Goal: Task Accomplishment & Management: Complete application form

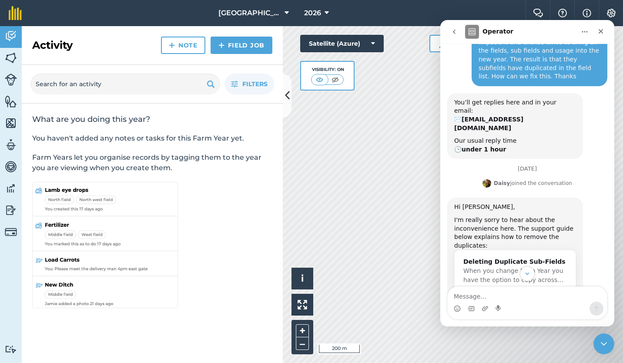
scroll to position [123, 0]
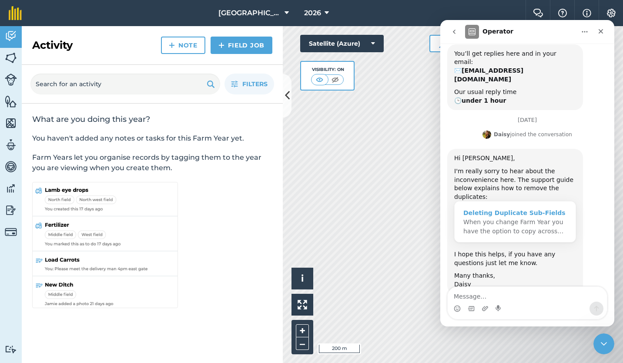
click at [499, 218] on span "When you change Farm Year you have the option to copy across…" at bounding box center [513, 226] width 100 height 16
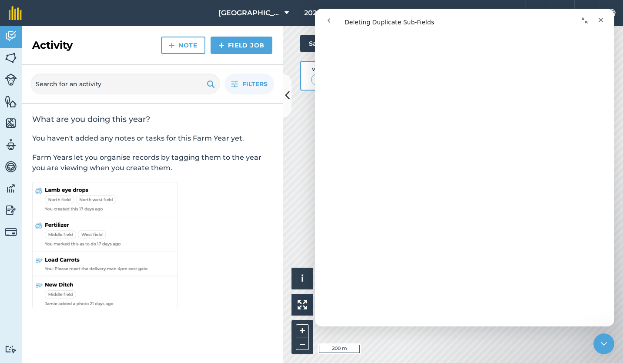
scroll to position [148, 0]
click at [10, 58] on img at bounding box center [11, 57] width 12 height 13
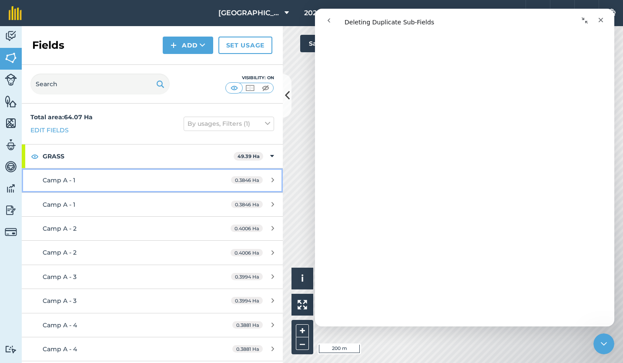
click at [69, 178] on span "Camp A - 1" at bounding box center [59, 180] width 33 height 8
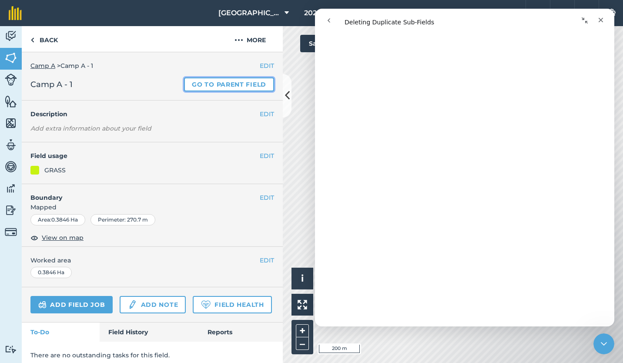
click at [202, 82] on link "Go to parent field" at bounding box center [229, 84] width 90 height 14
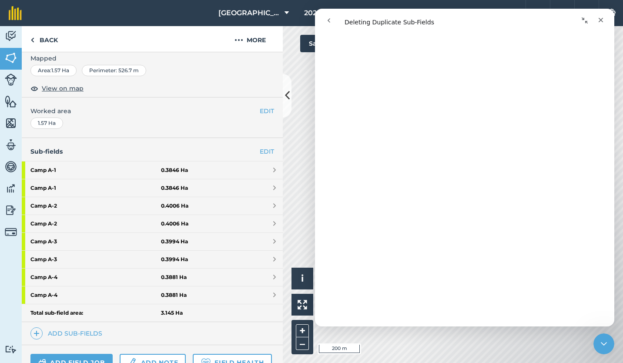
scroll to position [133, 0]
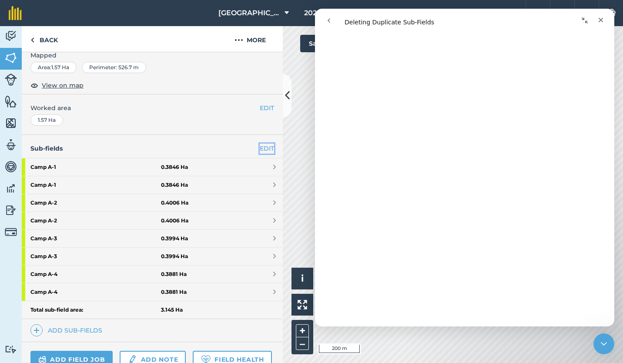
click at [260, 146] on link "EDIT" at bounding box center [267, 149] width 14 height 10
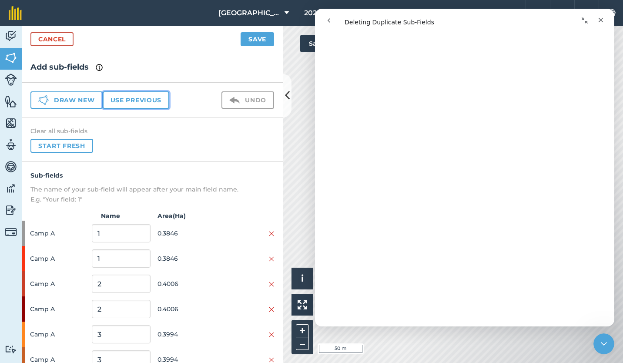
click at [144, 97] on button "Use previous" at bounding box center [136, 99] width 67 height 17
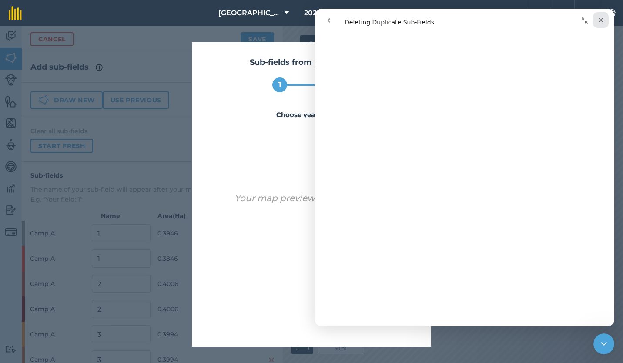
click at [602, 15] on div "Close" at bounding box center [601, 20] width 16 height 16
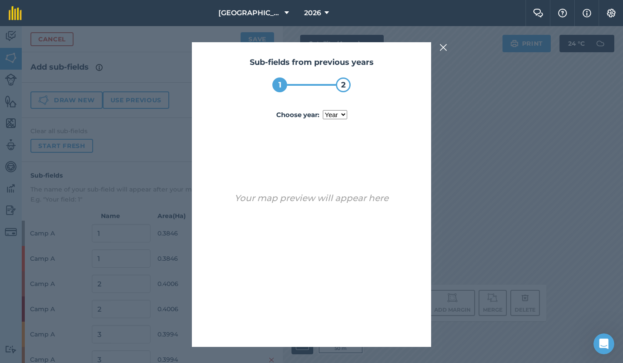
click at [343, 113] on select "year [DATE] 2025" at bounding box center [335, 114] width 24 height 9
select select "2024"
click at [323, 110] on select "year [DATE] 2025" at bounding box center [335, 114] width 24 height 9
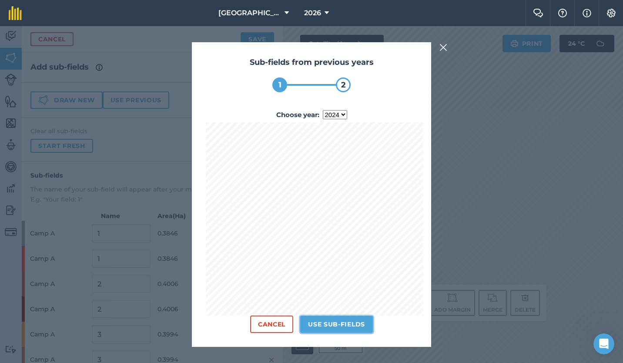
click at [335, 323] on button "Use sub-fields" at bounding box center [336, 323] width 73 height 17
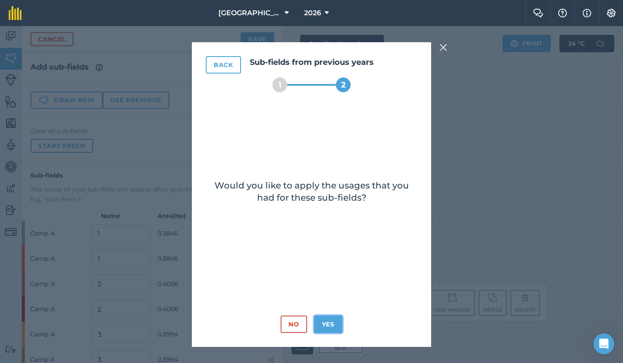
click at [335, 323] on button "Yes" at bounding box center [328, 323] width 28 height 17
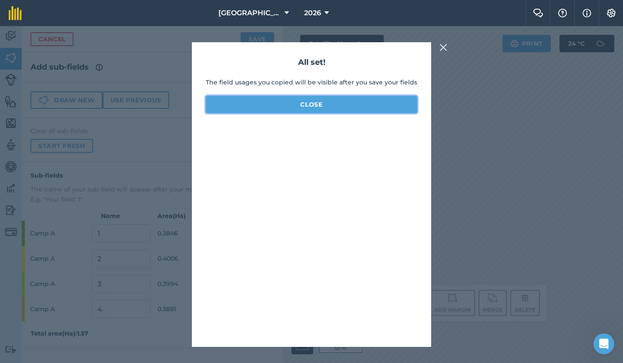
click at [327, 106] on button "Close" at bounding box center [311, 104] width 211 height 17
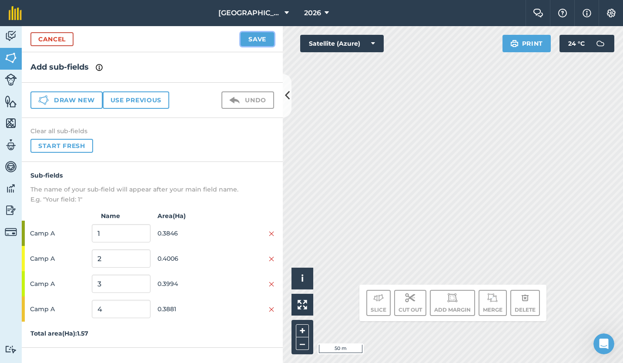
click at [253, 36] on button "Save" at bounding box center [257, 39] width 33 height 14
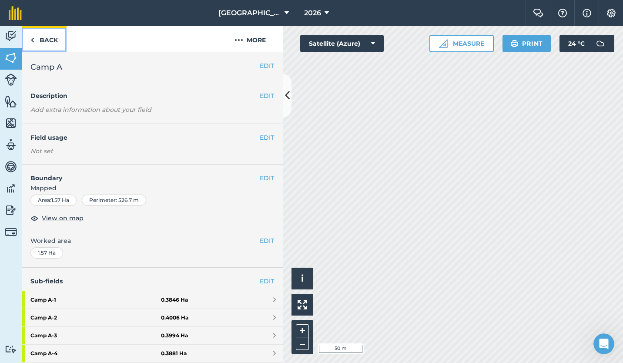
click at [45, 37] on link "Back" at bounding box center [44, 39] width 45 height 26
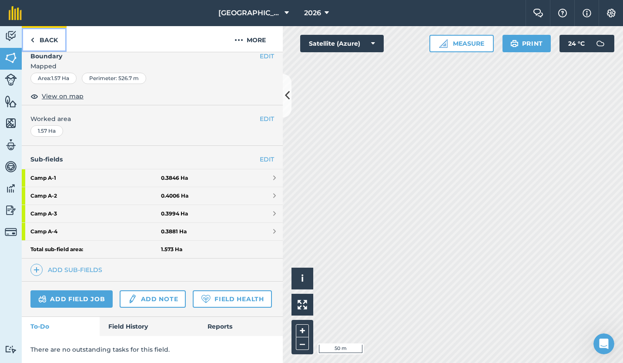
scroll to position [146, 0]
click at [13, 54] on img at bounding box center [11, 57] width 12 height 13
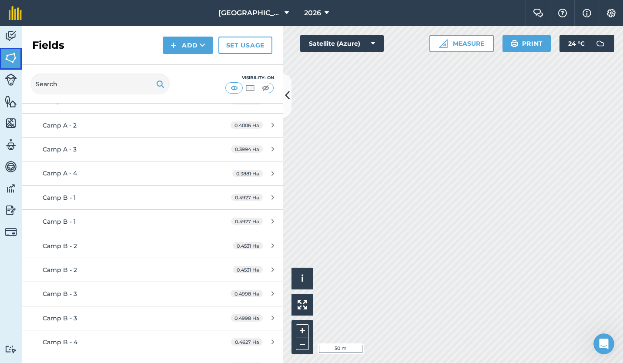
scroll to position [88, 0]
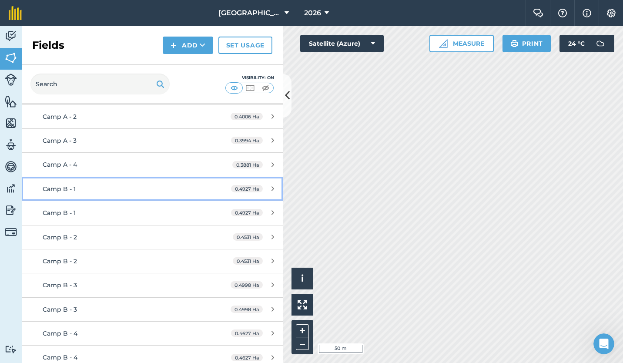
click at [109, 189] on div "Camp B - 1" at bounding box center [125, 189] width 164 height 10
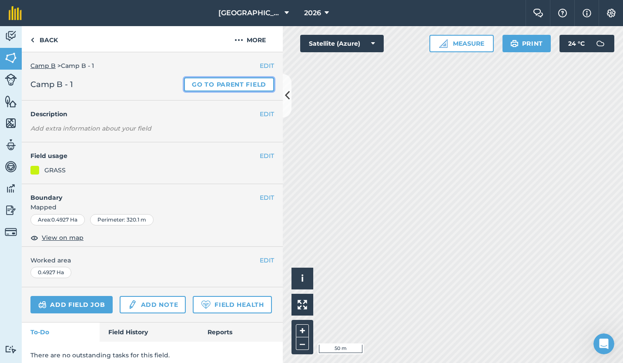
click at [207, 82] on link "Go to parent field" at bounding box center [229, 84] width 90 height 14
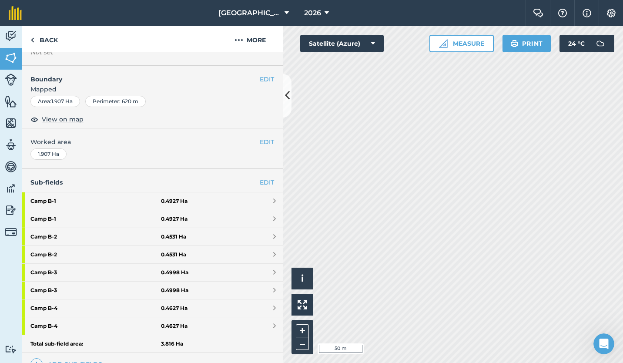
scroll to position [100, 0]
click at [260, 180] on link "EDIT" at bounding box center [267, 182] width 14 height 10
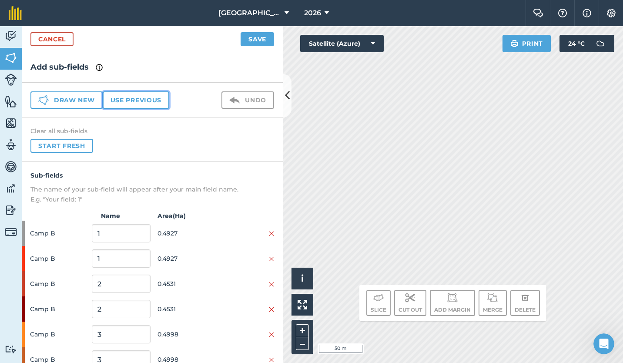
click at [146, 100] on button "Use previous" at bounding box center [136, 99] width 67 height 17
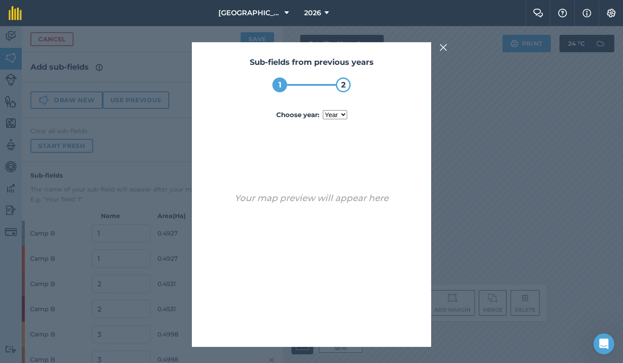
click at [344, 113] on select "year [DATE] 2025" at bounding box center [335, 114] width 24 height 9
select select "2024"
click at [323, 110] on select "year [DATE] 2025" at bounding box center [335, 114] width 24 height 9
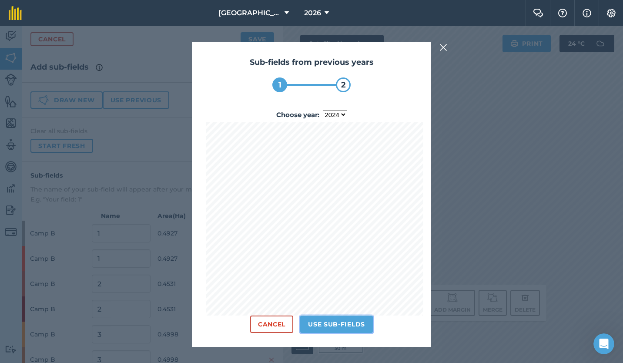
click at [340, 319] on button "Use sub-fields" at bounding box center [336, 323] width 73 height 17
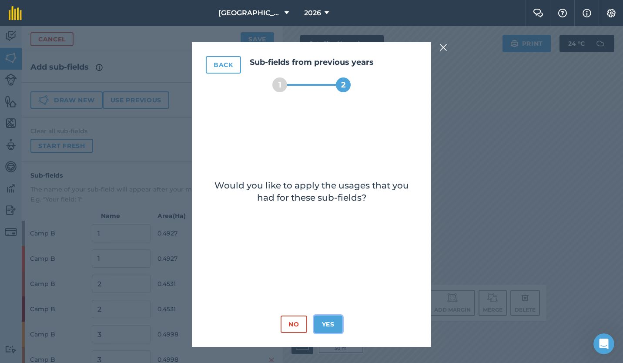
click at [331, 322] on button "Yes" at bounding box center [328, 323] width 28 height 17
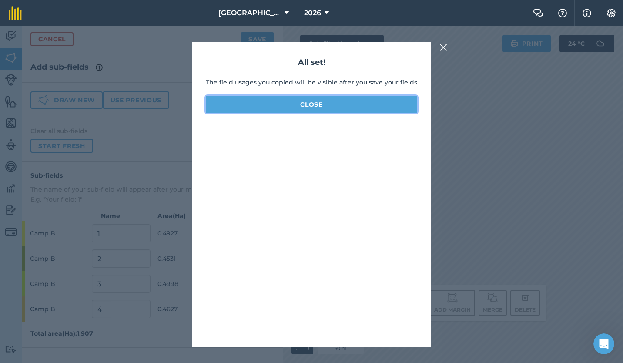
click at [327, 105] on button "Close" at bounding box center [311, 104] width 211 height 17
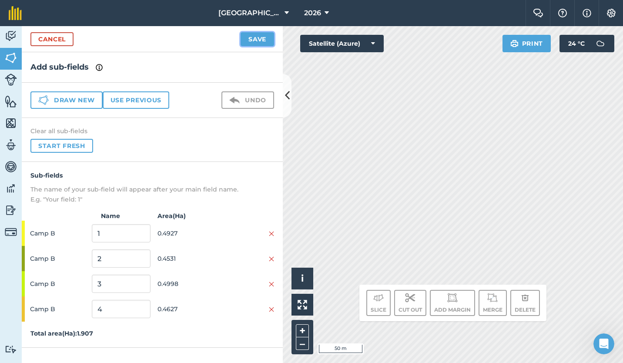
click at [253, 35] on button "Save" at bounding box center [257, 39] width 33 height 14
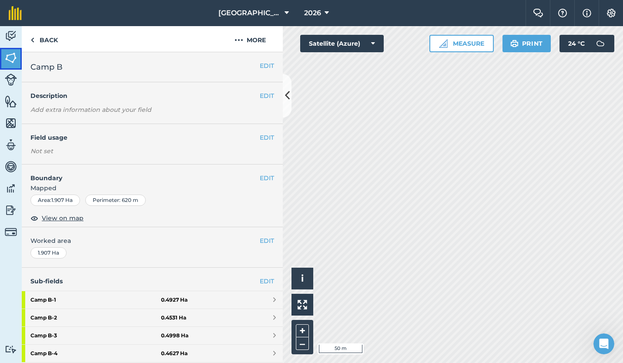
click at [10, 54] on img at bounding box center [11, 57] width 12 height 13
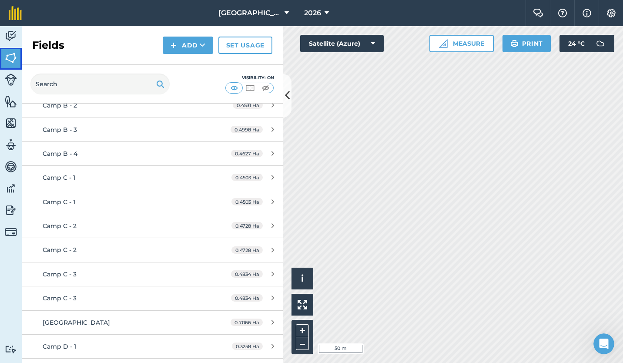
scroll to position [216, 0]
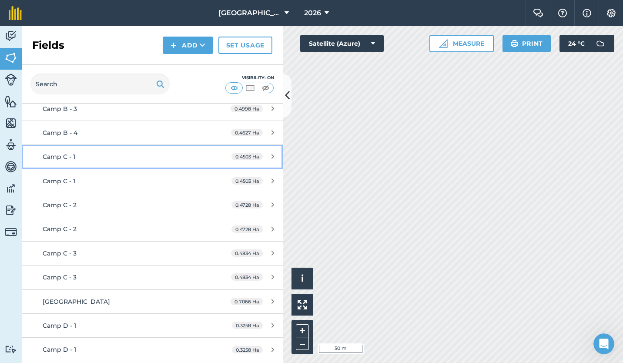
click at [132, 154] on div "Camp C - 1" at bounding box center [125, 157] width 164 height 10
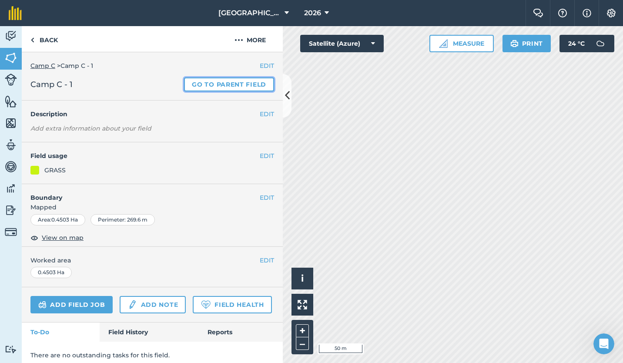
click at [221, 84] on link "Go to parent field" at bounding box center [229, 84] width 90 height 14
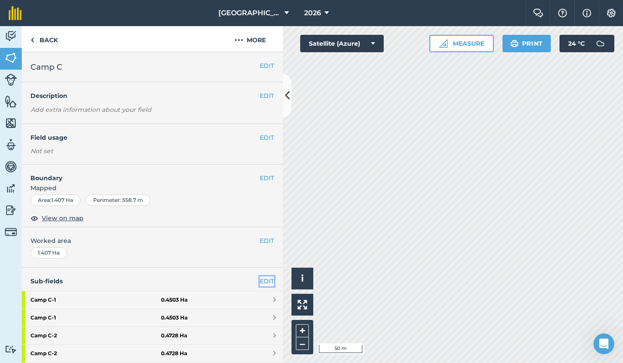
click at [260, 281] on link "EDIT" at bounding box center [267, 281] width 14 height 10
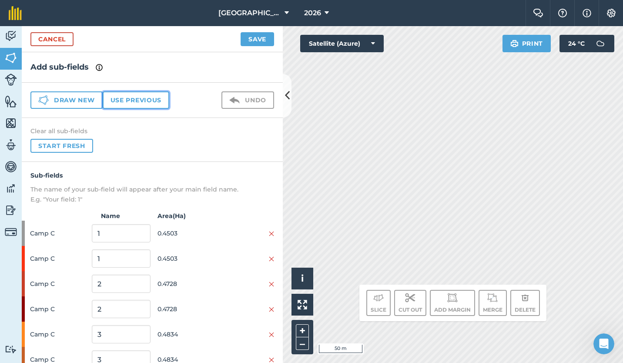
click at [134, 102] on button "Use previous" at bounding box center [136, 99] width 67 height 17
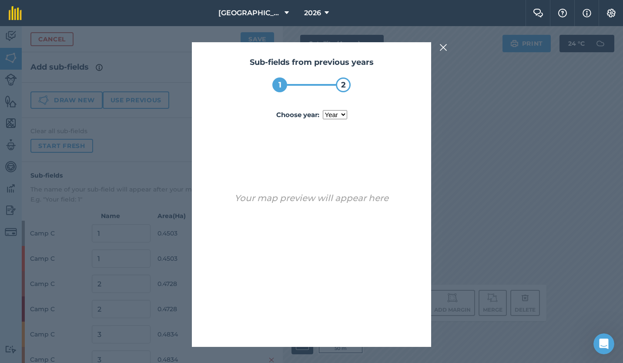
click at [342, 112] on select "year [DATE] 2025" at bounding box center [335, 114] width 24 height 9
select select "2024"
click at [323, 110] on select "year [DATE] 2025" at bounding box center [335, 114] width 24 height 9
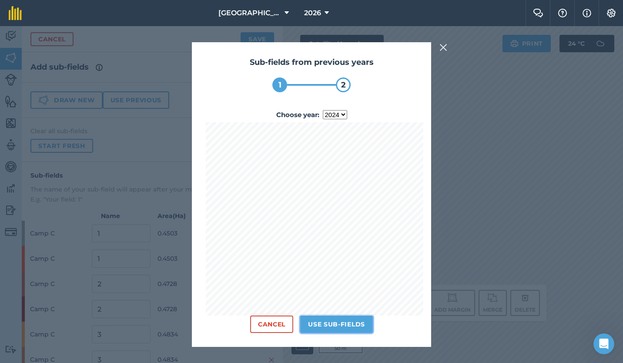
click at [334, 325] on button "Use sub-fields" at bounding box center [336, 323] width 73 height 17
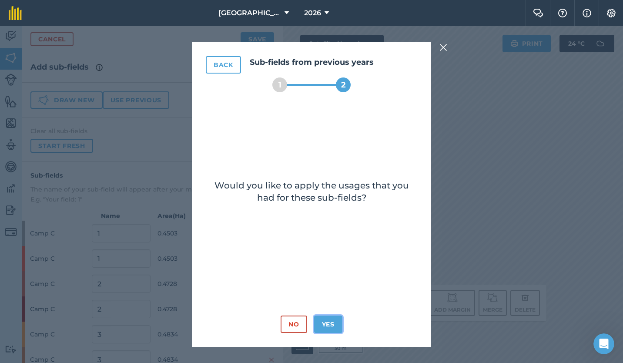
click at [334, 325] on button "Yes" at bounding box center [328, 323] width 28 height 17
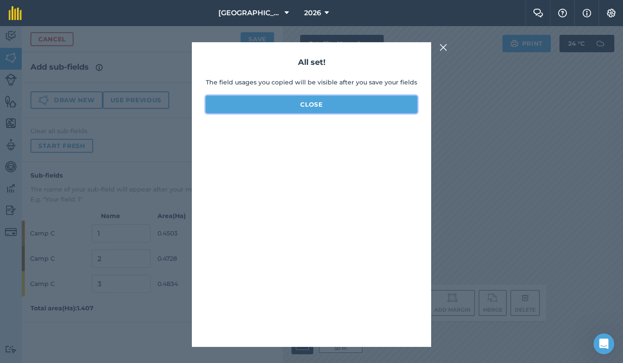
click at [310, 99] on button "Close" at bounding box center [311, 104] width 211 height 17
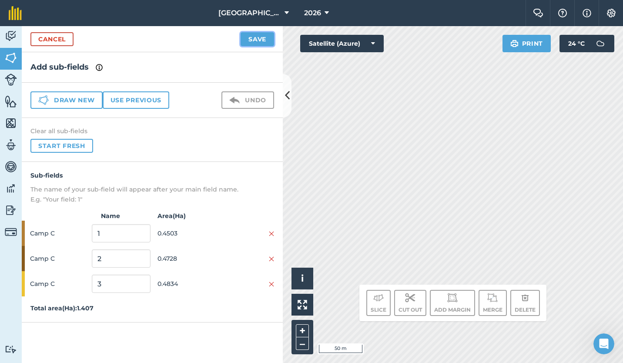
click at [254, 36] on button "Save" at bounding box center [257, 39] width 33 height 14
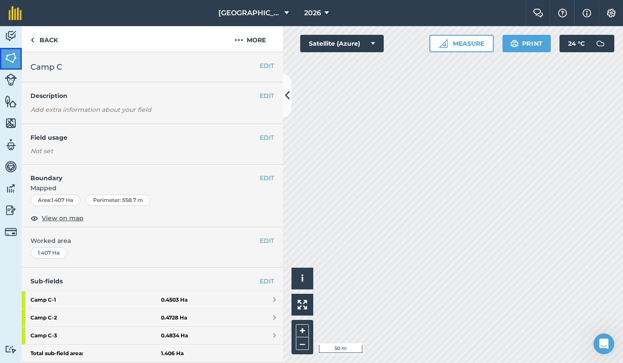
click at [8, 58] on img at bounding box center [11, 57] width 12 height 13
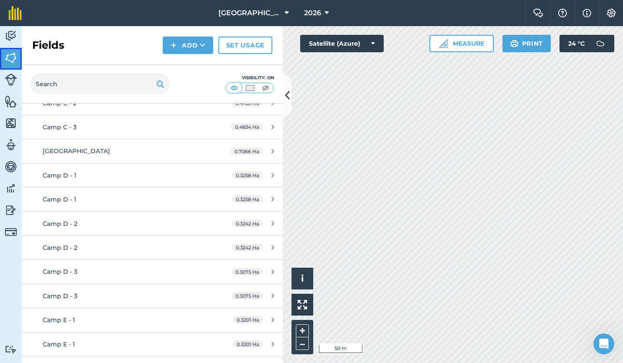
scroll to position [294, 0]
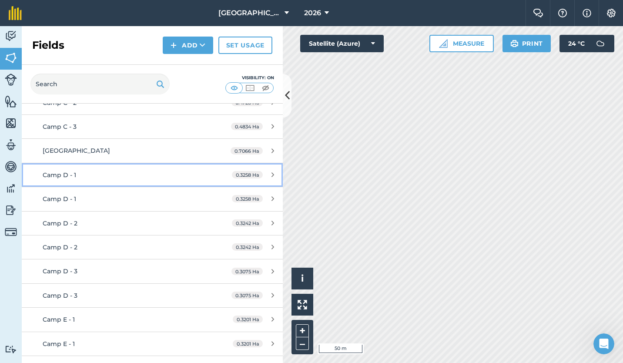
click at [125, 174] on div "Camp D - 1" at bounding box center [125, 175] width 164 height 10
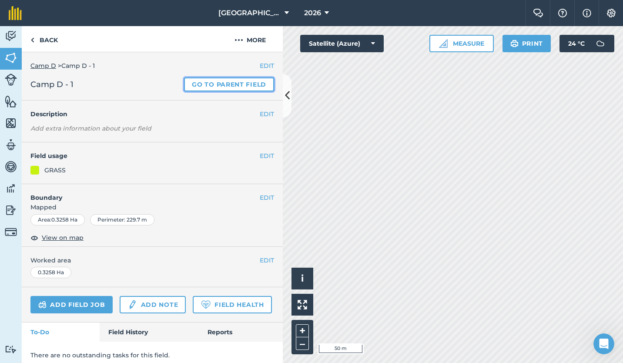
click at [204, 83] on link "Go to parent field" at bounding box center [229, 84] width 90 height 14
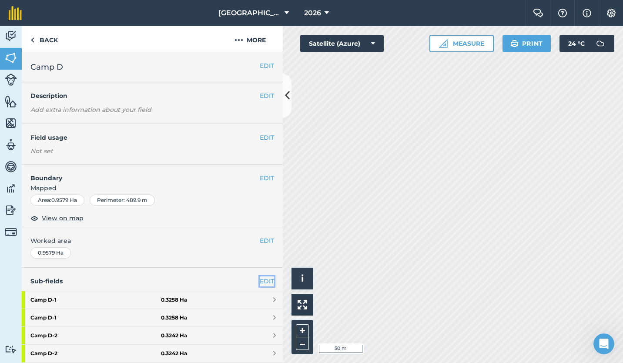
click at [260, 280] on link "EDIT" at bounding box center [267, 281] width 14 height 10
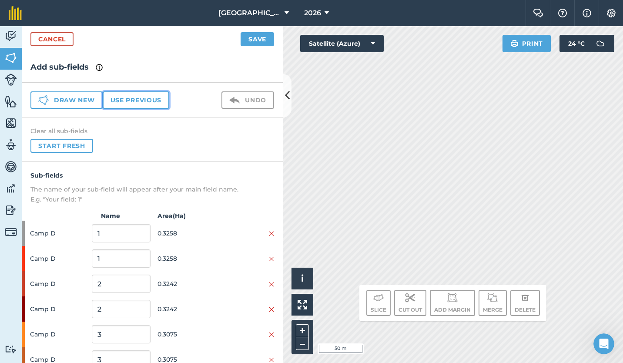
click at [127, 100] on button "Use previous" at bounding box center [136, 99] width 67 height 17
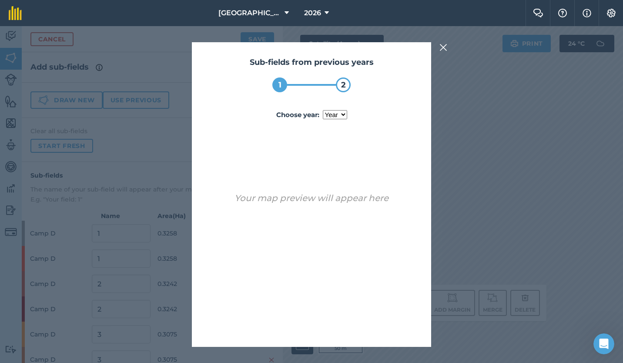
click at [341, 116] on select "year [DATE] 2025" at bounding box center [335, 114] width 24 height 9
select select "2024"
click at [323, 110] on select "year [DATE] 2025" at bounding box center [335, 114] width 24 height 9
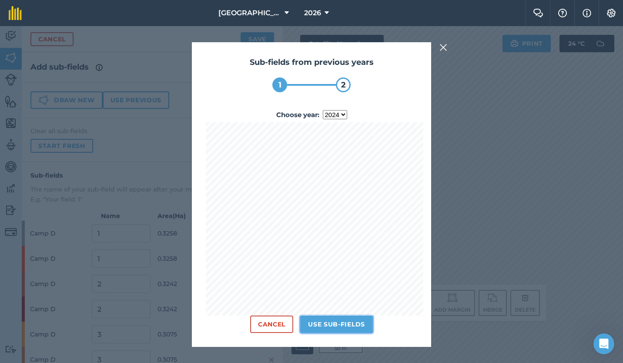
click at [337, 321] on button "Use sub-fields" at bounding box center [336, 323] width 73 height 17
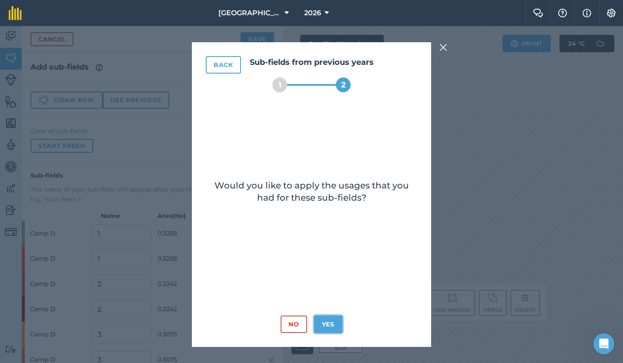
click at [333, 322] on button "Yes" at bounding box center [328, 323] width 28 height 17
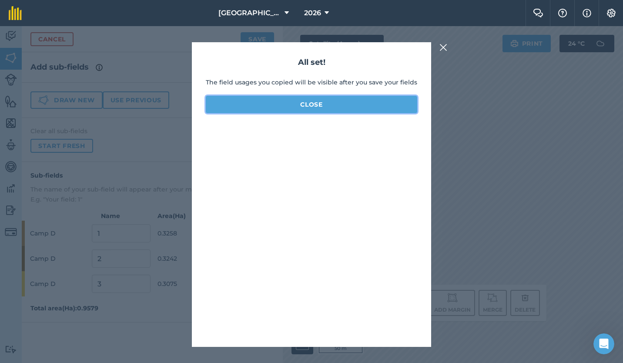
click at [318, 104] on button "Close" at bounding box center [311, 104] width 211 height 17
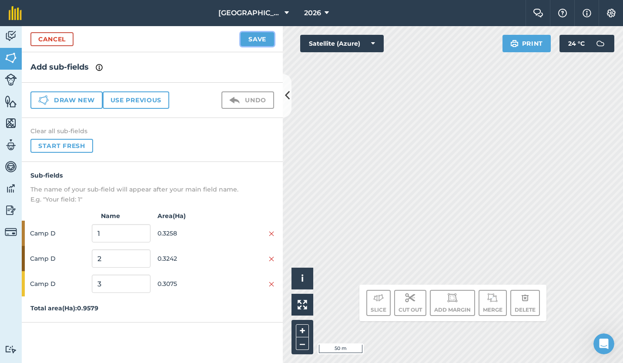
click at [254, 37] on button "Save" at bounding box center [257, 39] width 33 height 14
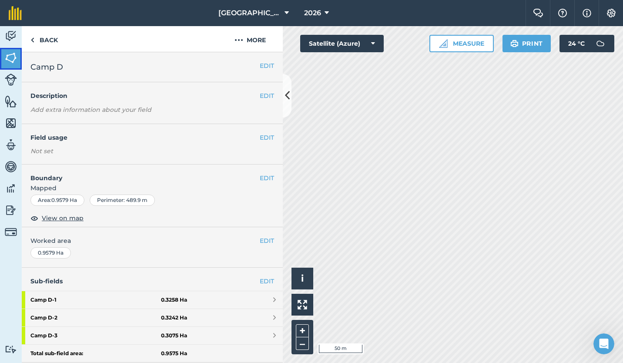
click at [11, 57] on img at bounding box center [11, 57] width 12 height 13
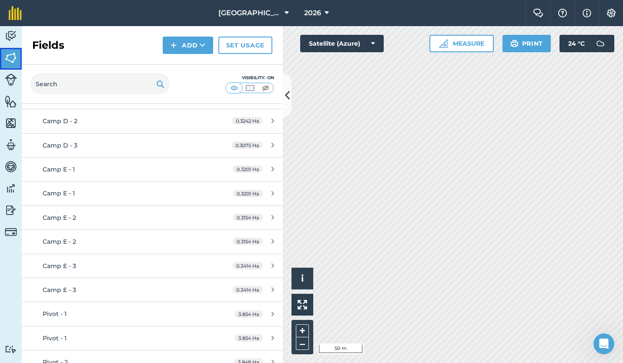
scroll to position [376, 0]
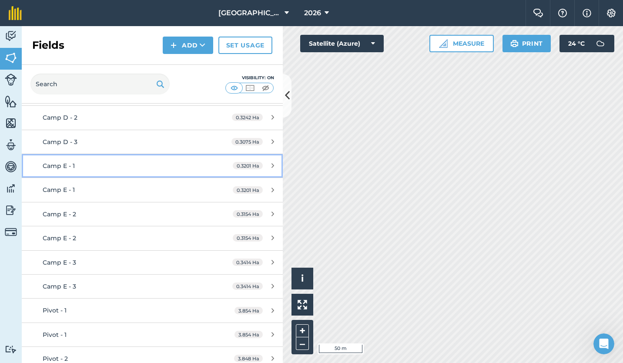
click at [118, 167] on div "Camp E - 1" at bounding box center [125, 166] width 164 height 10
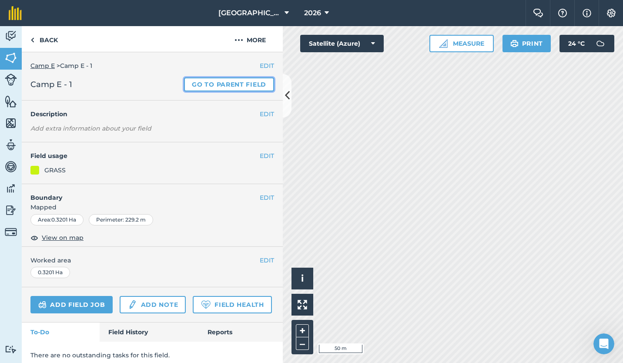
click at [204, 81] on link "Go to parent field" at bounding box center [229, 84] width 90 height 14
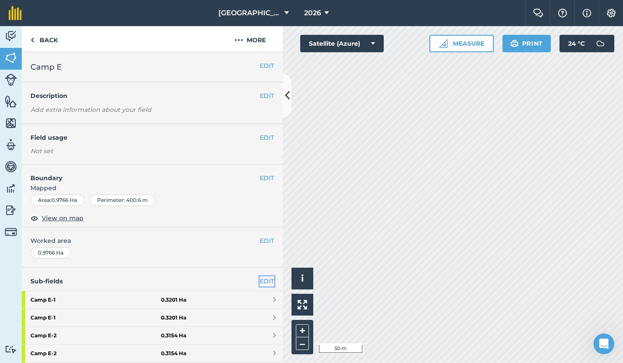
click at [260, 281] on link "EDIT" at bounding box center [267, 281] width 14 height 10
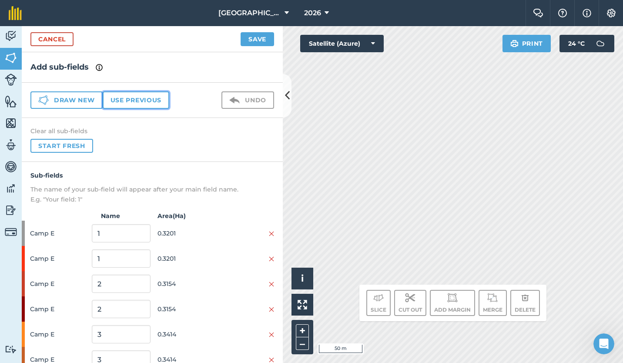
click at [140, 100] on button "Use previous" at bounding box center [136, 99] width 67 height 17
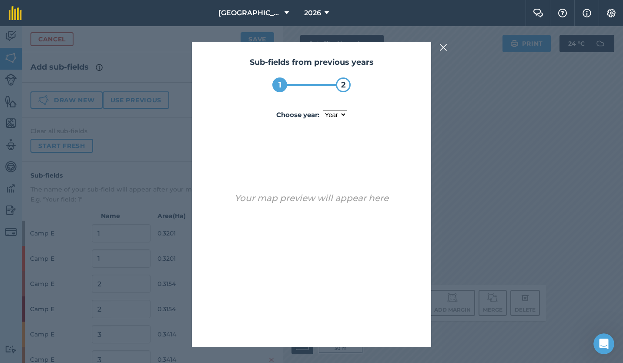
click at [344, 111] on select "year [DATE] 2025" at bounding box center [335, 114] width 24 height 9
select select "2024"
click at [323, 110] on select "year [DATE] 2025" at bounding box center [335, 114] width 24 height 9
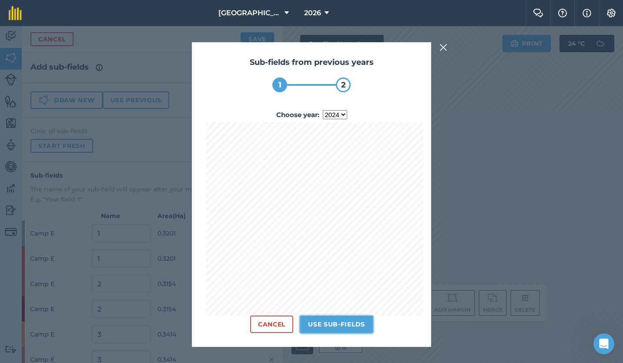
click at [331, 321] on button "Use sub-fields" at bounding box center [336, 323] width 73 height 17
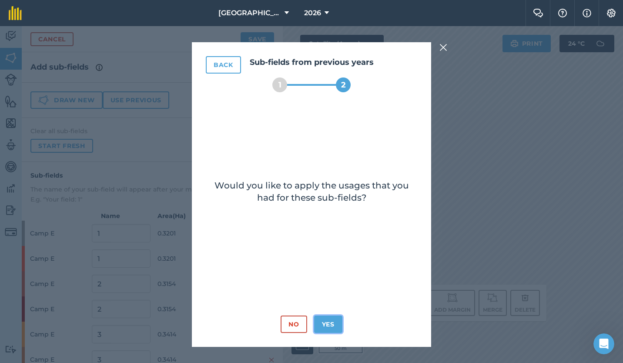
click at [331, 321] on button "Yes" at bounding box center [328, 323] width 28 height 17
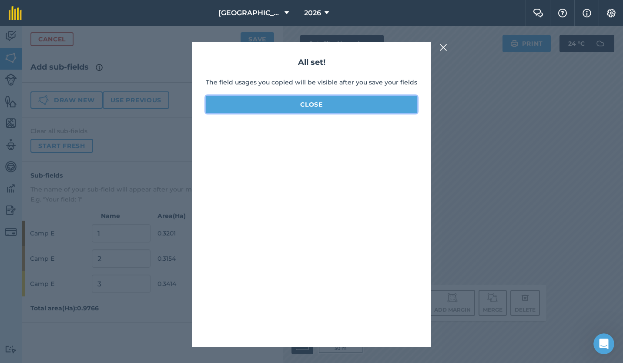
click at [312, 102] on button "Close" at bounding box center [311, 104] width 211 height 17
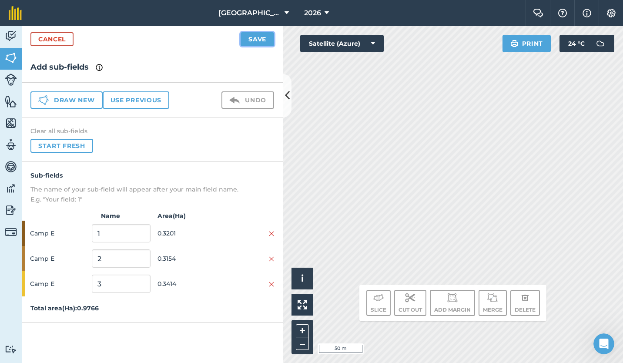
click at [254, 38] on button "Save" at bounding box center [257, 39] width 33 height 14
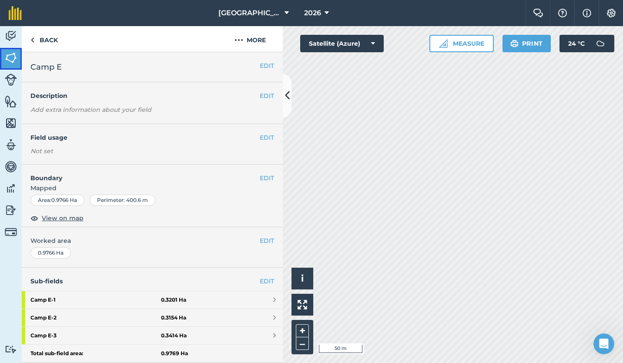
click at [8, 55] on img at bounding box center [11, 57] width 12 height 13
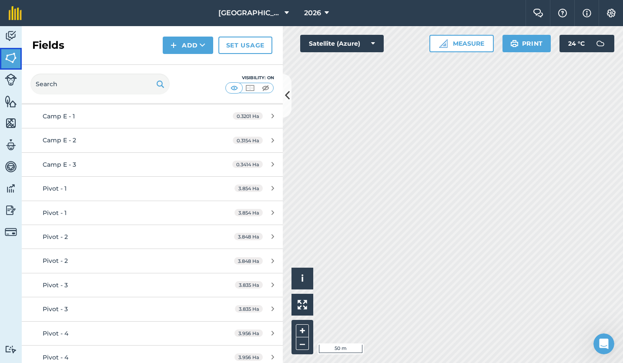
scroll to position [429, 0]
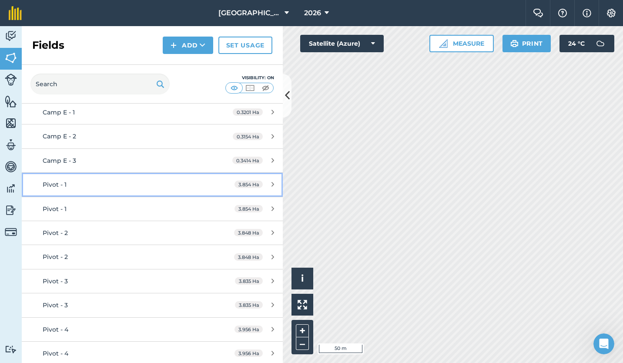
click at [107, 179] on link "Pivot - 1 3.854 Ha" at bounding box center [152, 184] width 261 height 23
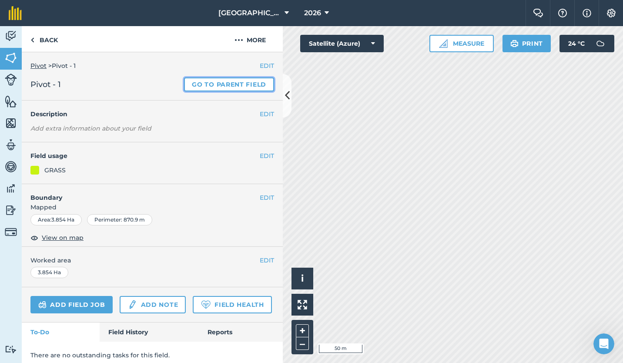
click at [205, 87] on link "Go to parent field" at bounding box center [229, 84] width 90 height 14
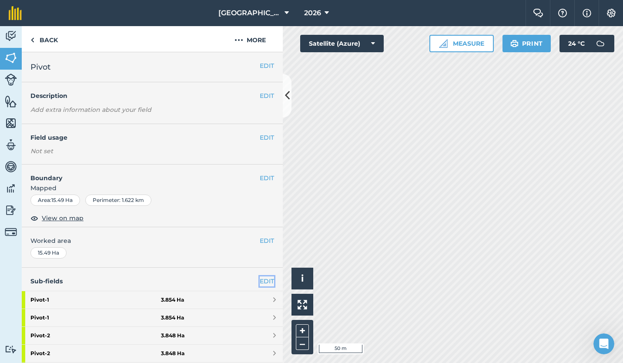
click at [260, 280] on link "EDIT" at bounding box center [267, 281] width 14 height 10
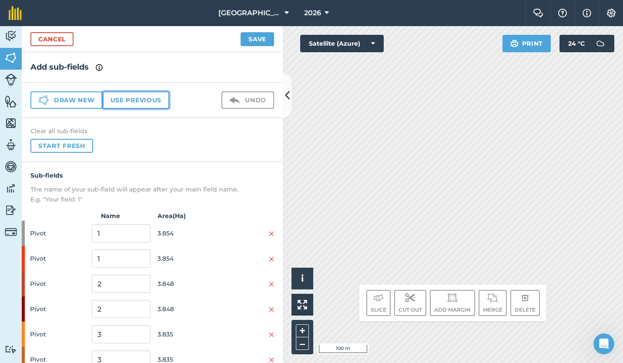
click at [134, 101] on button "Use previous" at bounding box center [136, 99] width 67 height 17
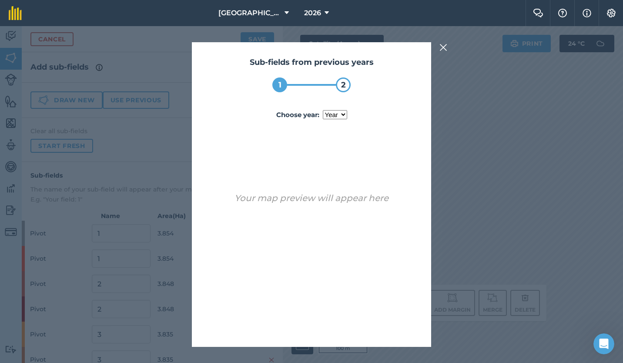
click at [345, 116] on select "year [DATE] 2025" at bounding box center [335, 114] width 24 height 9
select select "2024"
click at [323, 110] on select "year [DATE] 2025" at bounding box center [335, 114] width 24 height 9
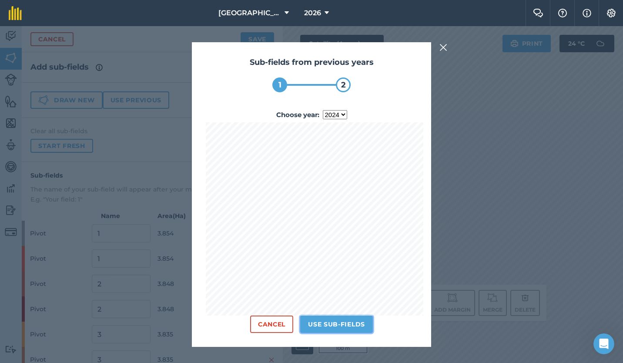
click at [333, 323] on button "Use sub-fields" at bounding box center [336, 323] width 73 height 17
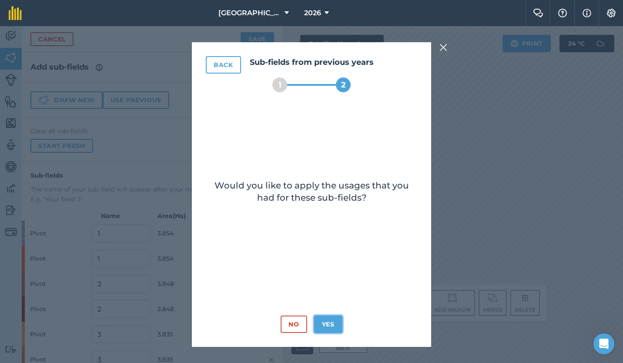
click at [333, 323] on button "Yes" at bounding box center [328, 323] width 28 height 17
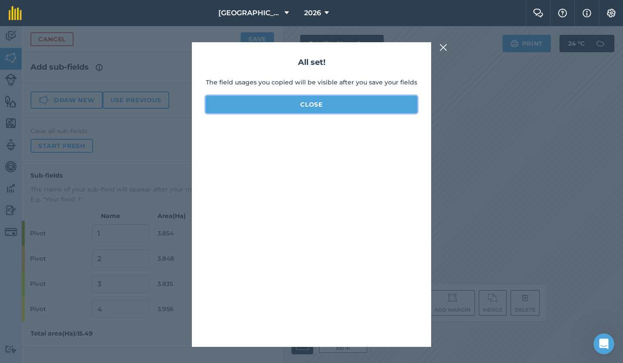
click at [319, 104] on button "Close" at bounding box center [311, 104] width 211 height 17
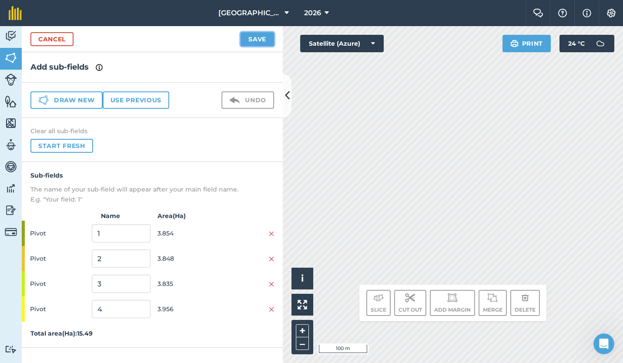
click at [254, 41] on button "Save" at bounding box center [257, 39] width 33 height 14
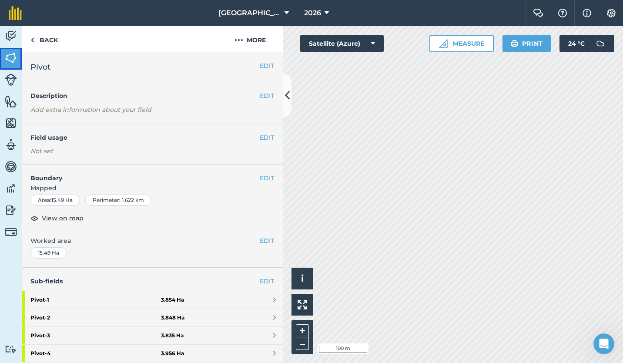
click at [12, 60] on img at bounding box center [11, 57] width 12 height 13
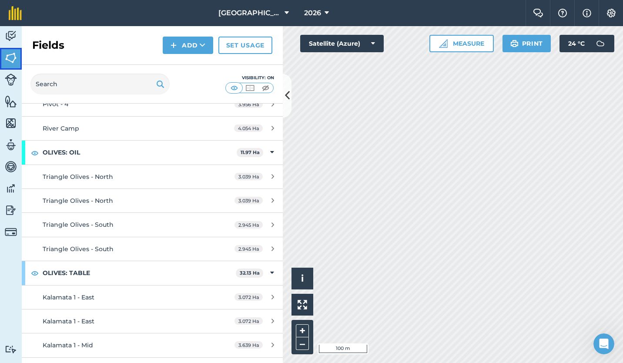
scroll to position [608, 0]
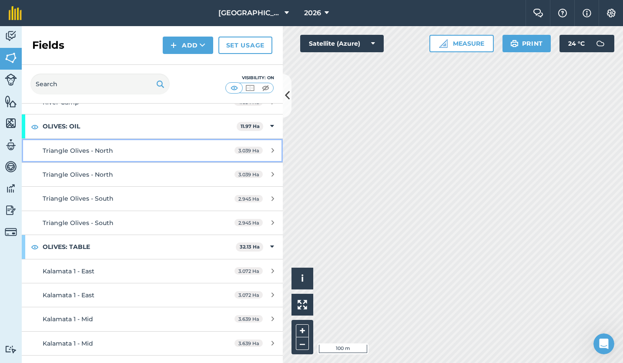
click at [142, 146] on div "Triangle Olives - North" at bounding box center [125, 151] width 164 height 10
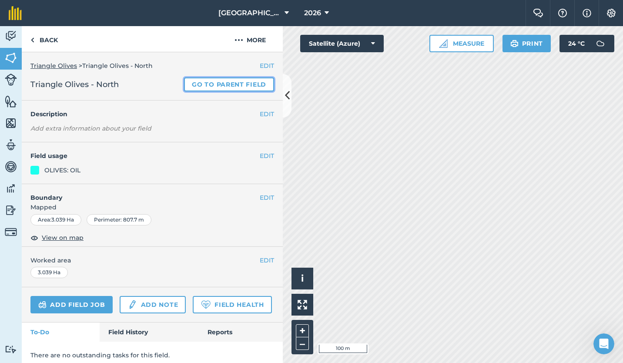
click at [207, 81] on link "Go to parent field" at bounding box center [229, 84] width 90 height 14
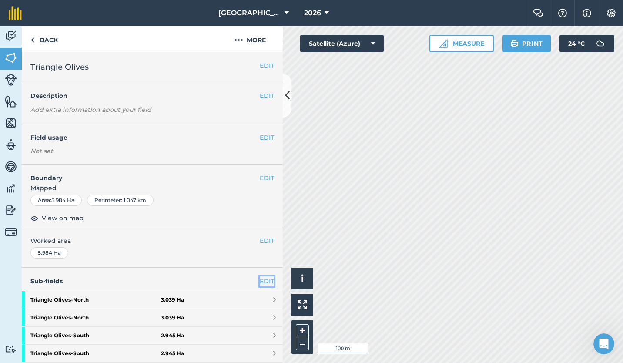
click at [260, 281] on link "EDIT" at bounding box center [267, 281] width 14 height 10
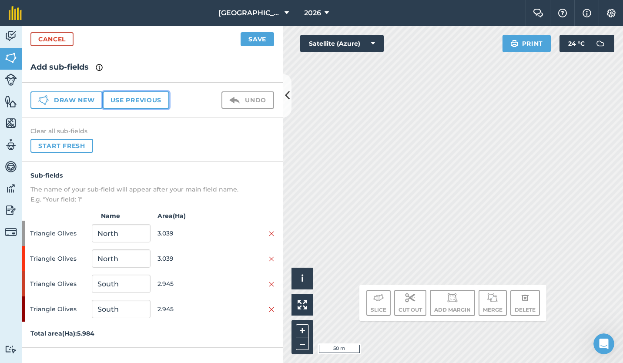
click at [125, 97] on button "Use previous" at bounding box center [136, 99] width 67 height 17
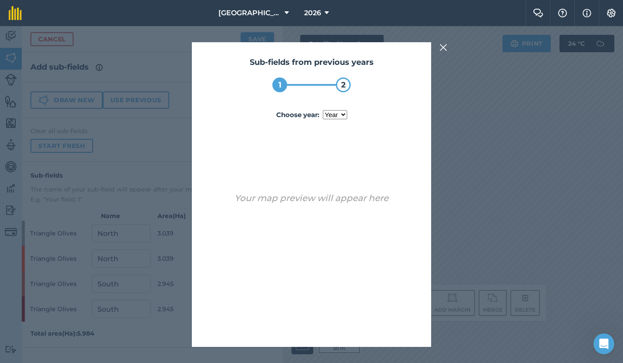
click at [344, 116] on select "year [DATE] 2025" at bounding box center [335, 114] width 24 height 9
select select "2024"
click at [323, 110] on select "year [DATE] 2025" at bounding box center [335, 114] width 24 height 9
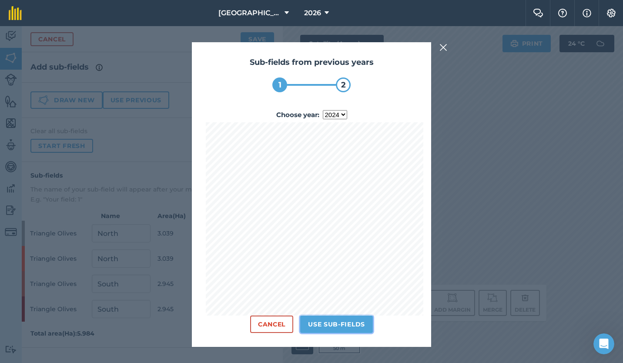
click at [332, 321] on button "Use sub-fields" at bounding box center [336, 323] width 73 height 17
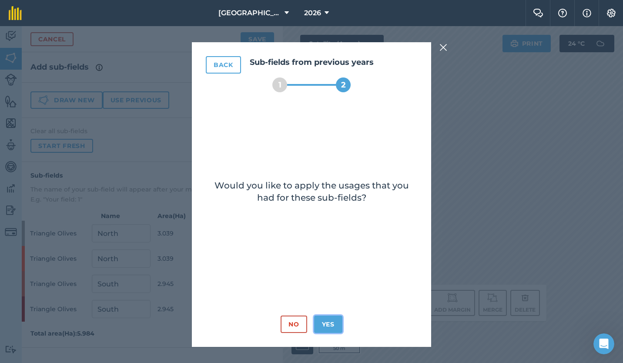
click at [332, 321] on button "Yes" at bounding box center [328, 323] width 28 height 17
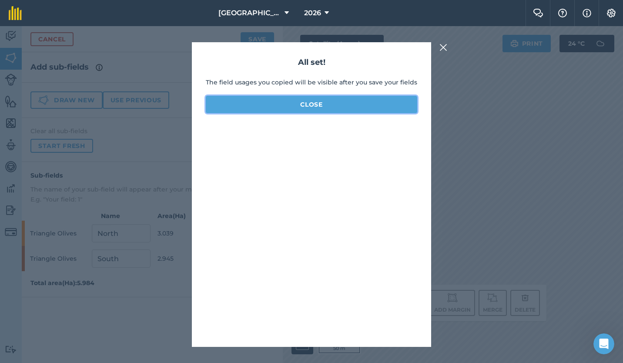
click at [315, 105] on button "Close" at bounding box center [311, 104] width 211 height 17
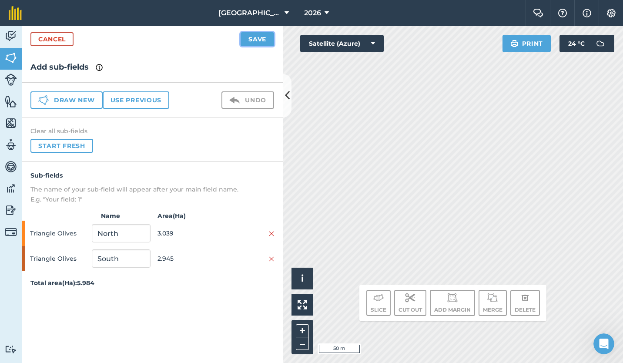
click at [251, 38] on button "Save" at bounding box center [257, 39] width 33 height 14
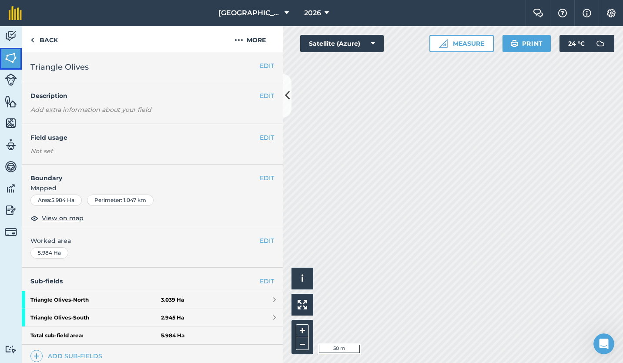
click at [10, 57] on img at bounding box center [11, 57] width 12 height 13
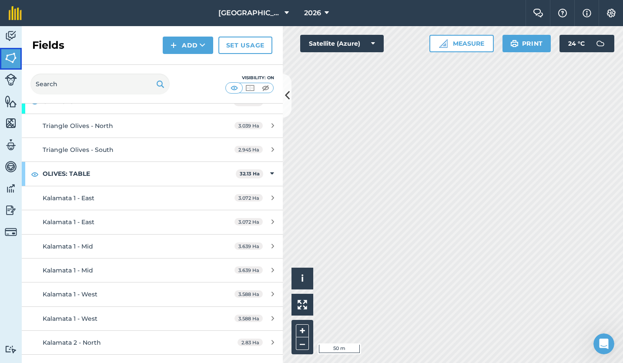
scroll to position [633, 0]
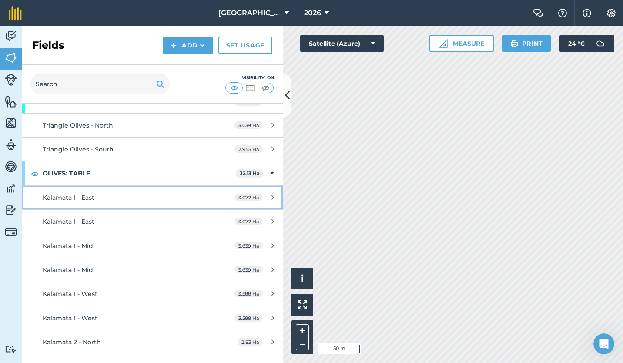
click at [127, 196] on div "Kalamata 1 - East" at bounding box center [125, 198] width 164 height 10
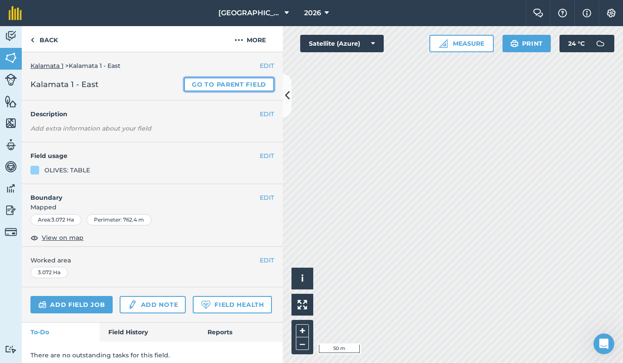
click at [210, 80] on link "Go to parent field" at bounding box center [229, 84] width 90 height 14
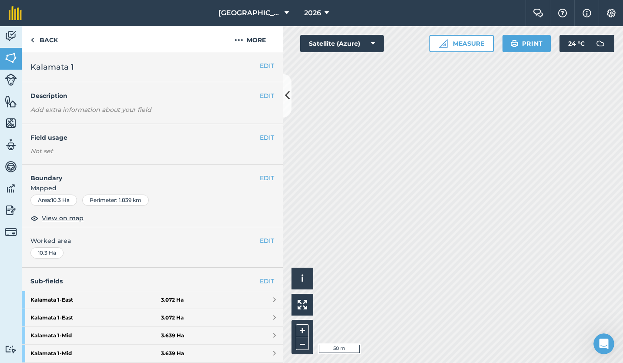
click at [252, 277] on h4 "Sub-fields EDIT" at bounding box center [152, 281] width 261 height 10
click at [260, 280] on link "EDIT" at bounding box center [267, 281] width 14 height 10
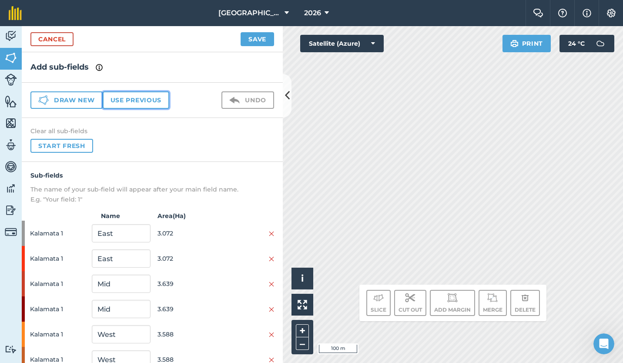
click at [132, 100] on button "Use previous" at bounding box center [136, 99] width 67 height 17
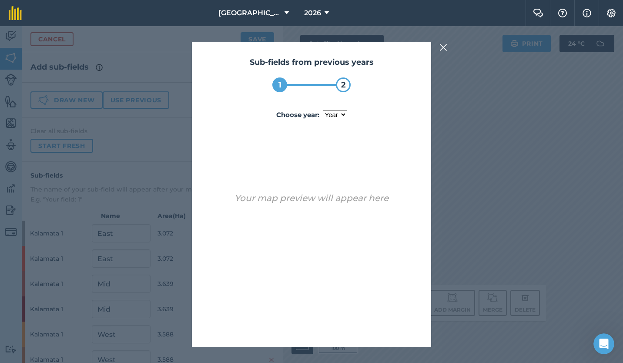
click at [343, 111] on select "year [DATE] 2025" at bounding box center [335, 114] width 24 height 9
select select "2024"
click at [323, 110] on select "year [DATE] 2025" at bounding box center [335, 114] width 24 height 9
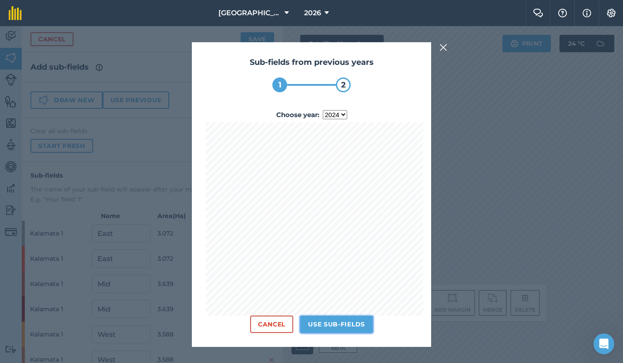
click at [336, 325] on button "Use sub-fields" at bounding box center [336, 323] width 73 height 17
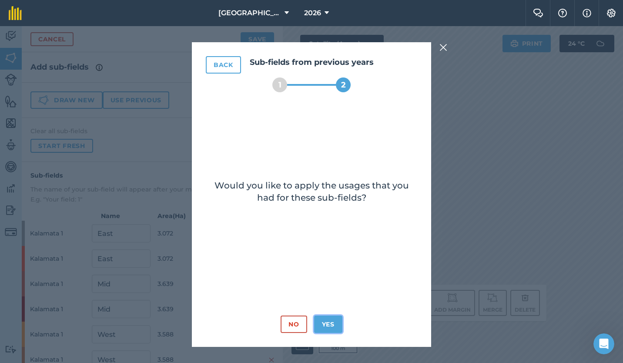
click at [336, 325] on button "Yes" at bounding box center [328, 323] width 28 height 17
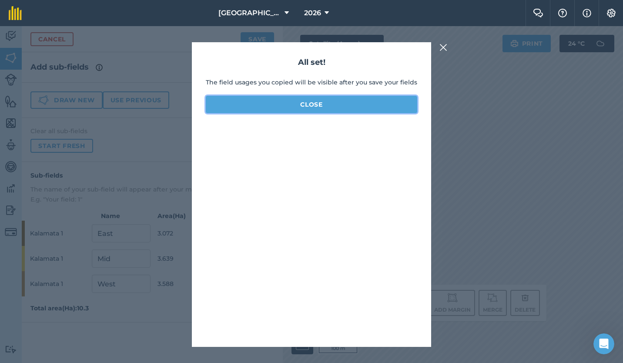
click at [315, 100] on button "Close" at bounding box center [311, 104] width 211 height 17
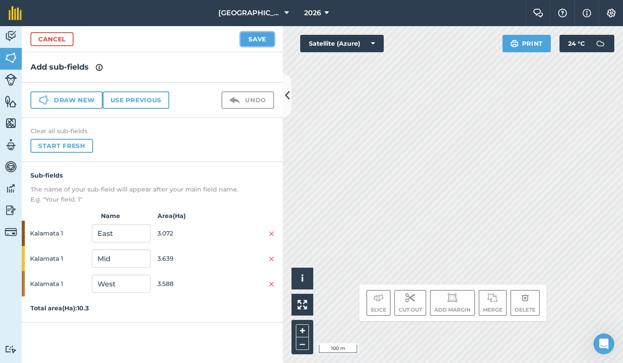
click at [253, 37] on button "Save" at bounding box center [257, 39] width 33 height 14
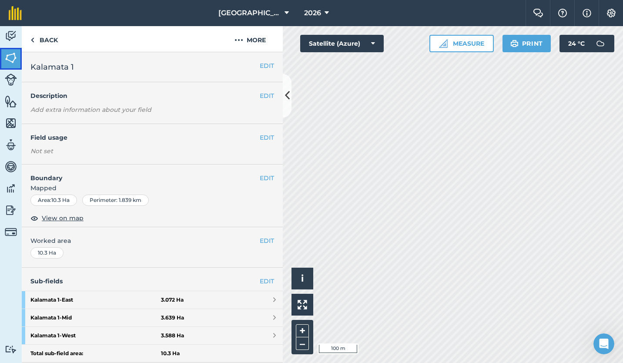
click at [9, 59] on img at bounding box center [11, 57] width 12 height 13
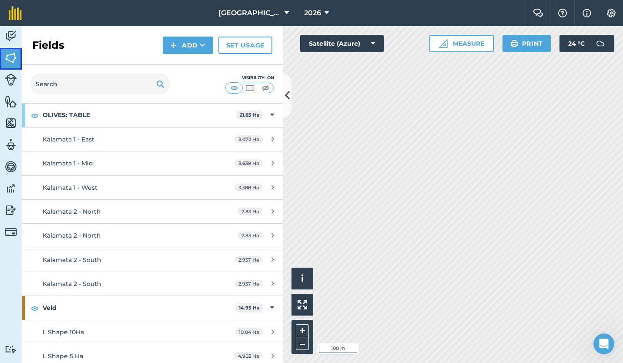
scroll to position [697, 0]
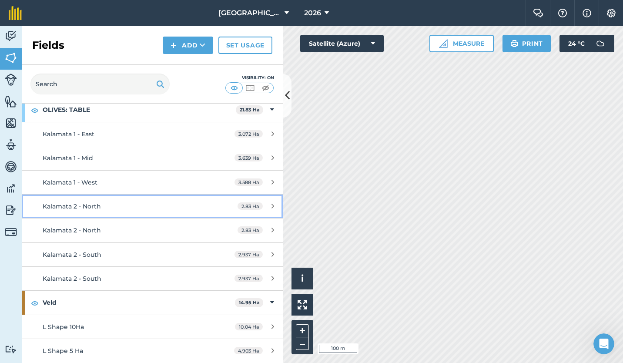
click at [95, 206] on span "Kalamata 2 - North" at bounding box center [72, 206] width 58 height 8
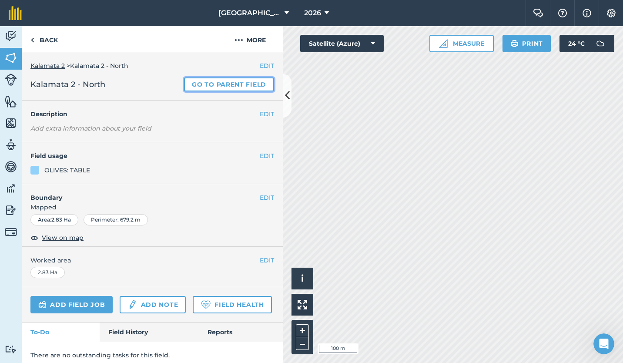
click at [213, 82] on link "Go to parent field" at bounding box center [229, 84] width 90 height 14
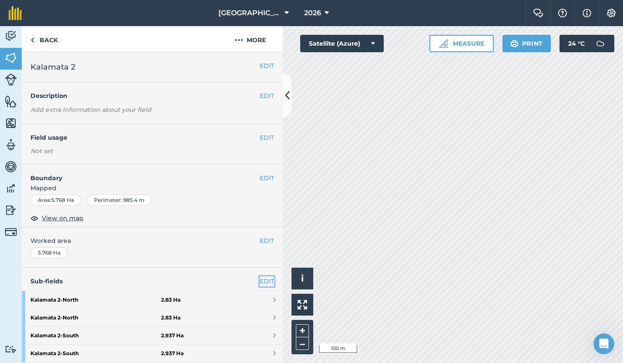
click at [260, 282] on link "EDIT" at bounding box center [267, 281] width 14 height 10
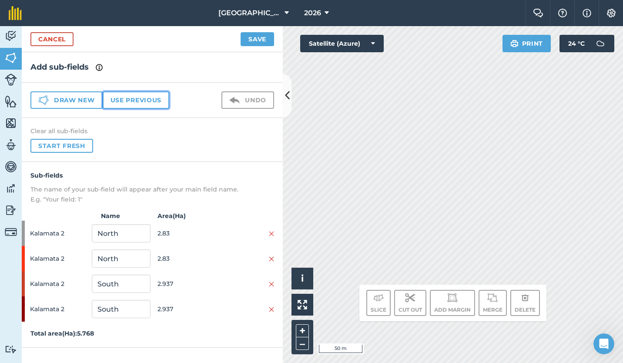
click at [130, 96] on button "Use previous" at bounding box center [136, 99] width 67 height 17
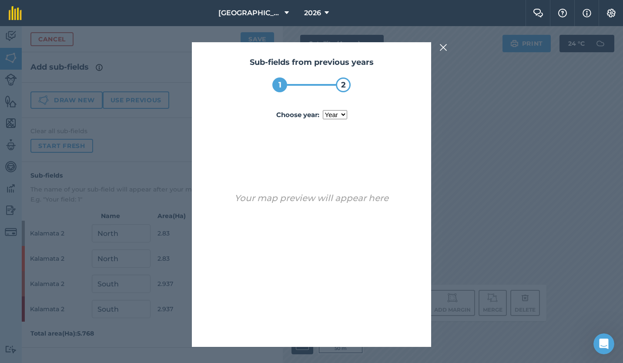
click at [341, 113] on select "year [DATE] 2025" at bounding box center [335, 114] width 24 height 9
select select "2024"
click at [323, 110] on select "year [DATE] 2025" at bounding box center [335, 114] width 24 height 9
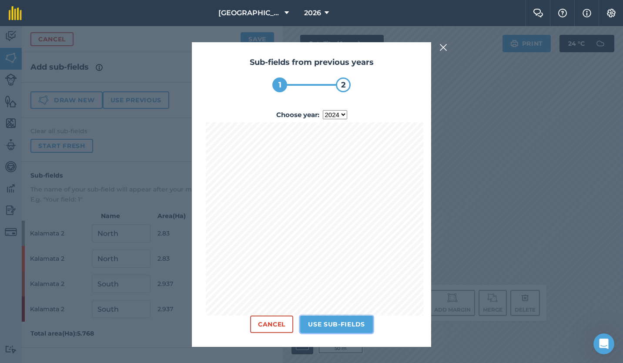
click at [336, 321] on button "Use sub-fields" at bounding box center [336, 323] width 73 height 17
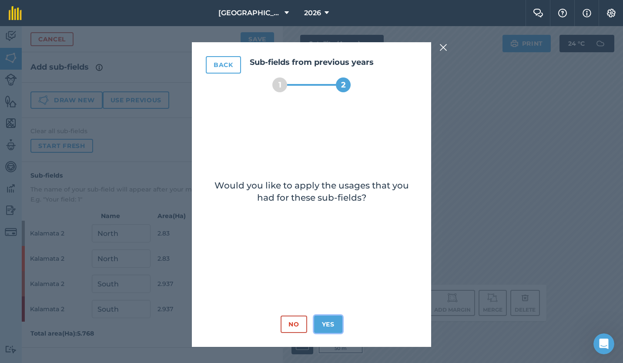
click at [336, 321] on button "Yes" at bounding box center [328, 323] width 28 height 17
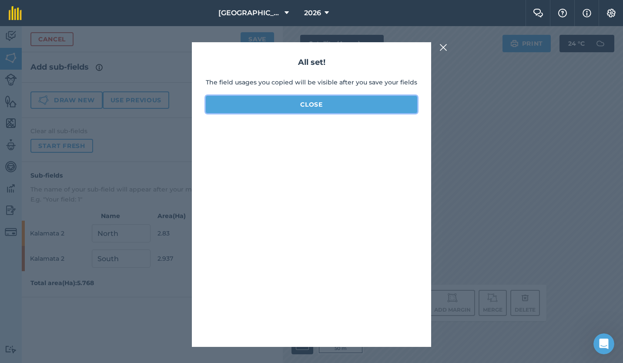
click at [314, 104] on button "Close" at bounding box center [311, 104] width 211 height 17
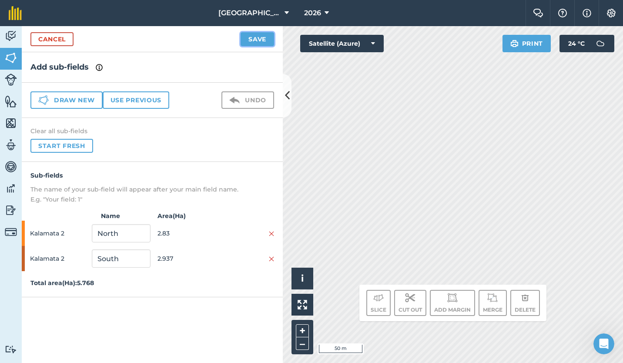
click at [254, 39] on button "Save" at bounding box center [257, 39] width 33 height 14
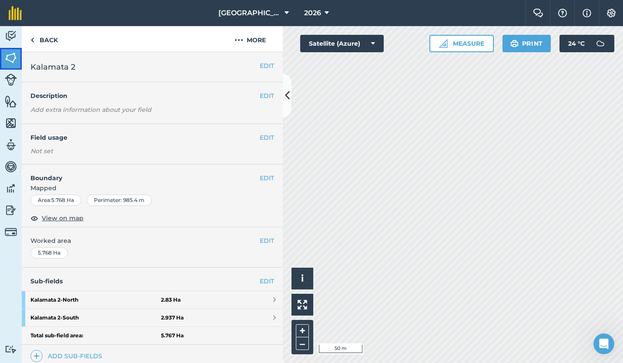
click at [7, 55] on img at bounding box center [11, 57] width 12 height 13
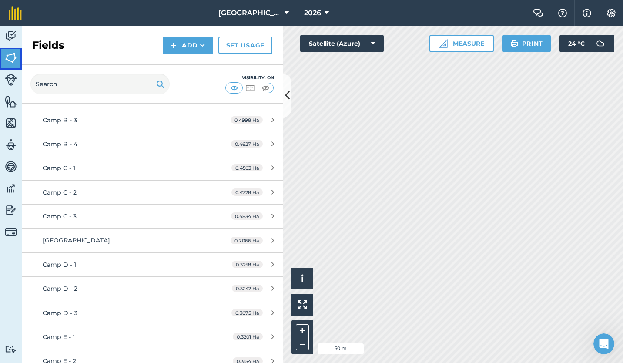
scroll to position [197, 0]
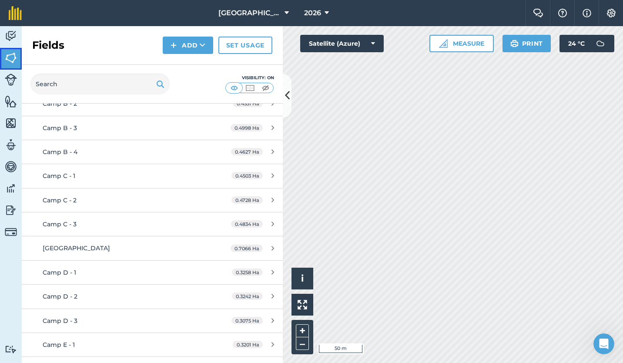
click at [8, 55] on img at bounding box center [11, 57] width 12 height 13
click at [288, 91] on icon at bounding box center [287, 95] width 5 height 15
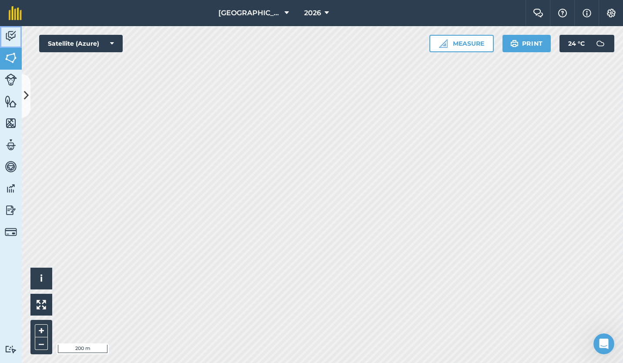
click at [12, 34] on img at bounding box center [11, 36] width 12 height 13
click at [9, 31] on img at bounding box center [11, 36] width 12 height 13
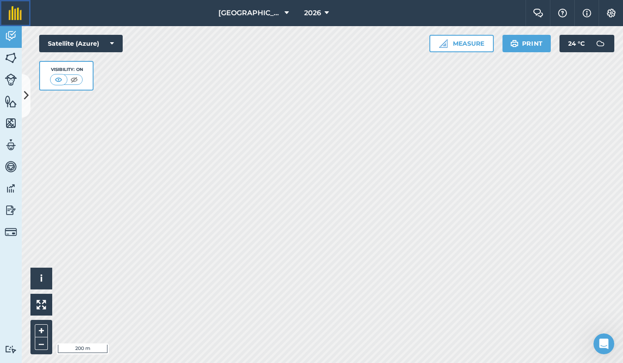
click at [20, 15] on img at bounding box center [15, 13] width 13 height 14
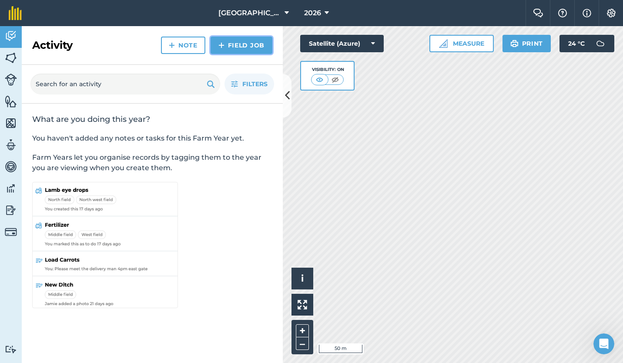
click at [232, 41] on link "Field Job" at bounding box center [242, 45] width 62 height 17
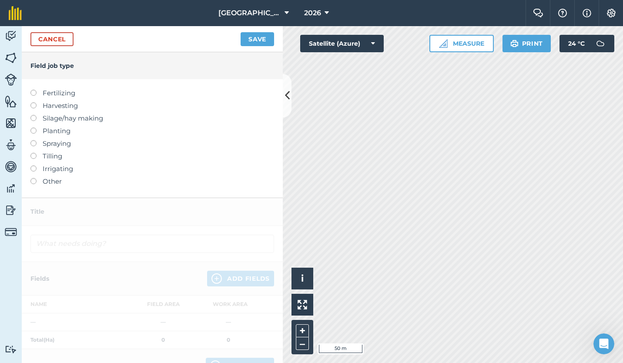
click at [33, 140] on label at bounding box center [36, 140] width 12 height 0
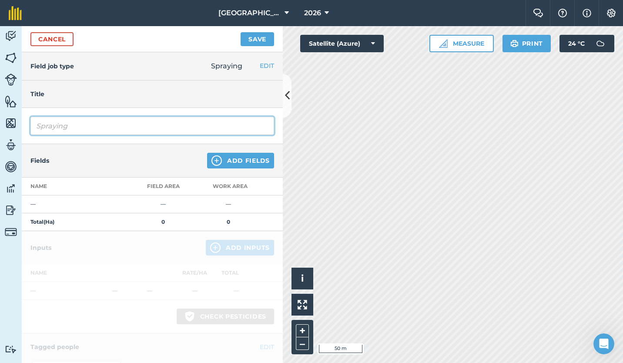
click at [52, 125] on input "Spraying" at bounding box center [152, 126] width 244 height 18
click at [38, 124] on input "Spraying" at bounding box center [152, 126] width 244 height 18
type input "Spray Pre-Emergence herbicide"
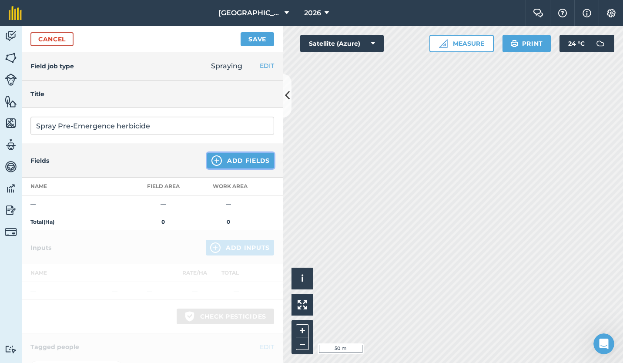
click at [236, 160] on button "Add Fields" at bounding box center [240, 161] width 67 height 16
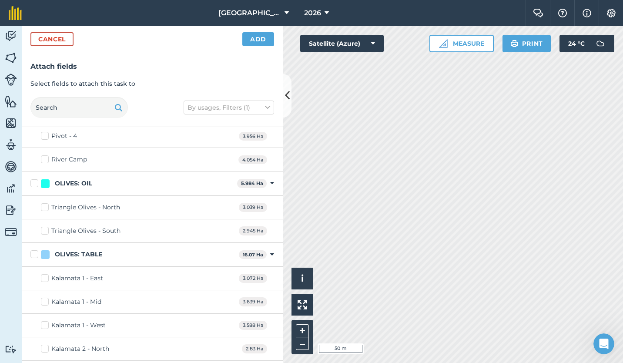
scroll to position [520, 0]
click at [134, 210] on div "Triangle Olives - North 3.039 Ha" at bounding box center [152, 206] width 261 height 23
click at [46, 205] on label "Triangle Olives - North" at bounding box center [80, 206] width 79 height 9
click at [46, 205] on input "Triangle Olives - North" at bounding box center [44, 205] width 6 height 6
checkbox input "true"
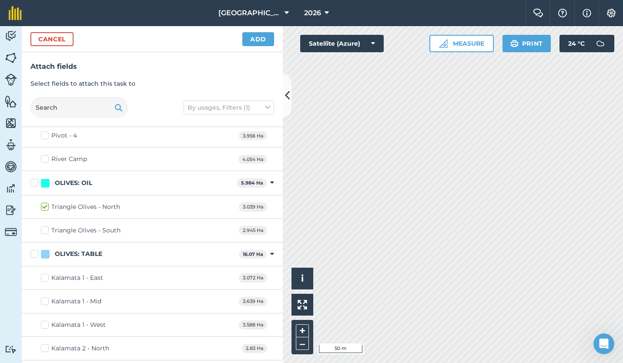
click at [44, 226] on label "Triangle Olives - South" at bounding box center [81, 230] width 80 height 9
click at [44, 226] on input "Triangle Olives - South" at bounding box center [44, 229] width 6 height 6
checkbox input "true"
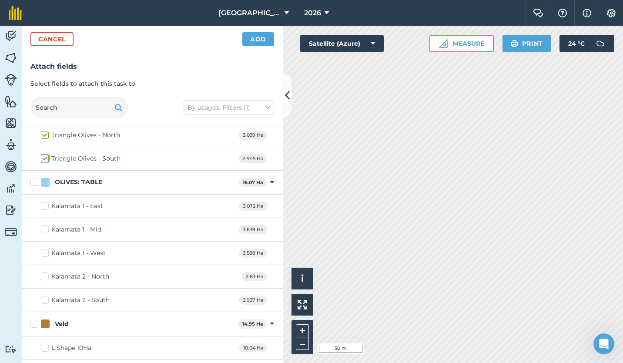
scroll to position [592, 0]
click at [46, 204] on label "Kalamata 1 - East" at bounding box center [72, 205] width 62 height 9
click at [46, 204] on input "Kalamata 1 - East" at bounding box center [44, 204] width 6 height 6
checkbox input "true"
click at [44, 227] on label "Kalamata 1 - Mid" at bounding box center [71, 228] width 60 height 9
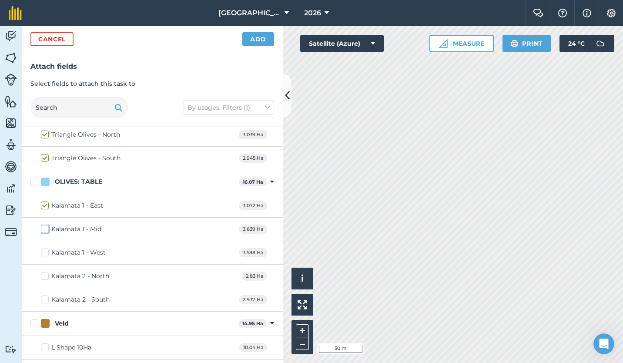
click at [44, 227] on input "Kalamata 1 - Mid" at bounding box center [44, 227] width 6 height 6
checkbox input "true"
click at [43, 250] on label "Kalamata 1 - West" at bounding box center [73, 252] width 65 height 9
click at [43, 250] on input "Kalamata 1 - West" at bounding box center [44, 251] width 6 height 6
checkbox input "true"
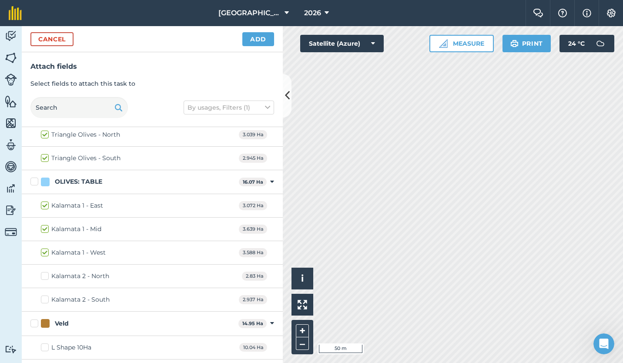
click at [44, 273] on label "Kalamata 2 - North" at bounding box center [75, 275] width 68 height 9
click at [44, 273] on input "Kalamata 2 - North" at bounding box center [44, 274] width 6 height 6
checkbox input "true"
click at [44, 297] on label "Kalamata 2 - South" at bounding box center [75, 299] width 69 height 9
click at [44, 297] on input "Kalamata 2 - South" at bounding box center [44, 298] width 6 height 6
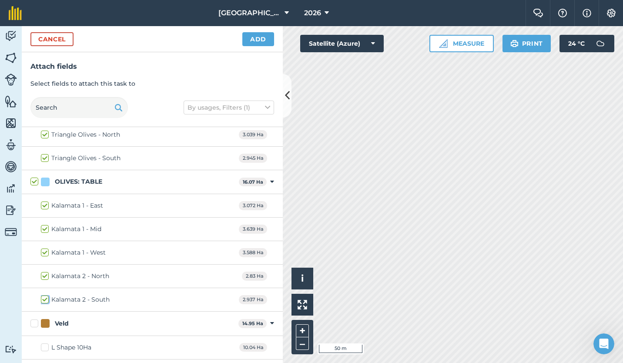
checkbox input "true"
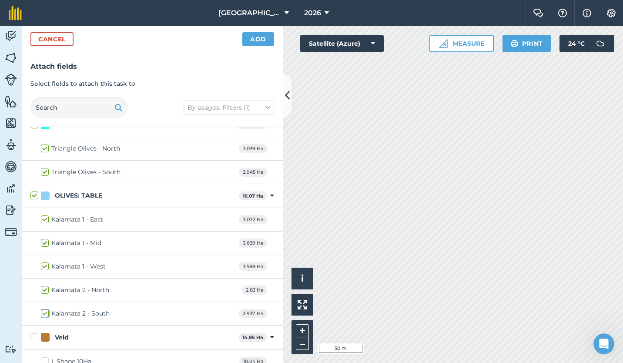
scroll to position [579, 0]
click at [257, 37] on button "Add" at bounding box center [258, 39] width 32 height 14
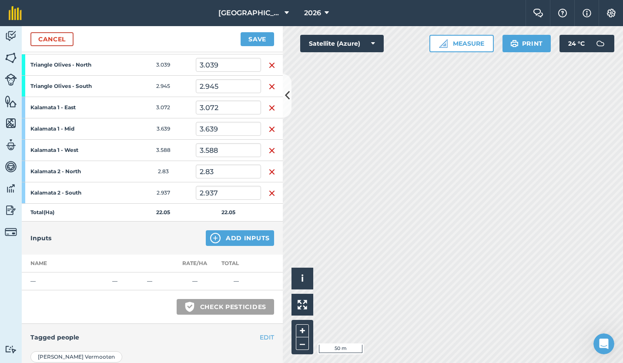
scroll to position [141, 0]
click at [242, 235] on button "Add Inputs" at bounding box center [240, 238] width 68 height 16
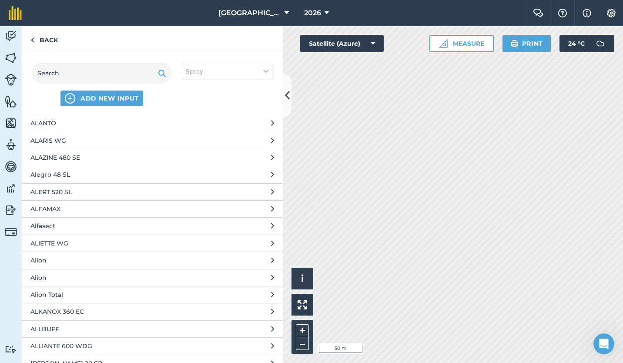
scroll to position [3230, 0]
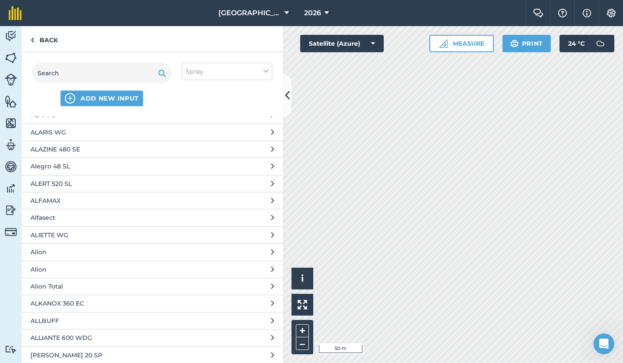
click at [271, 252] on icon at bounding box center [272, 252] width 3 height 10
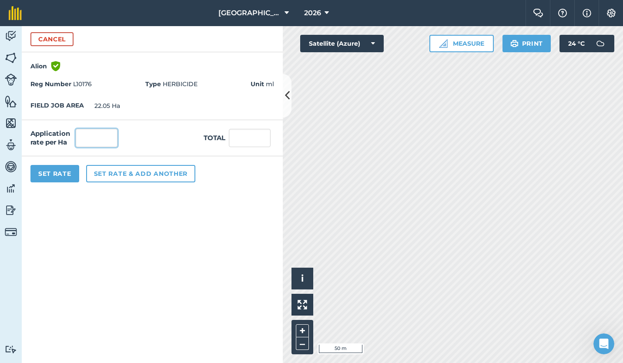
click at [99, 135] on input "text" at bounding box center [97, 138] width 42 height 18
type input "200"
type input "4,410"
click at [66, 170] on button "Set Rate" at bounding box center [54, 173] width 49 height 17
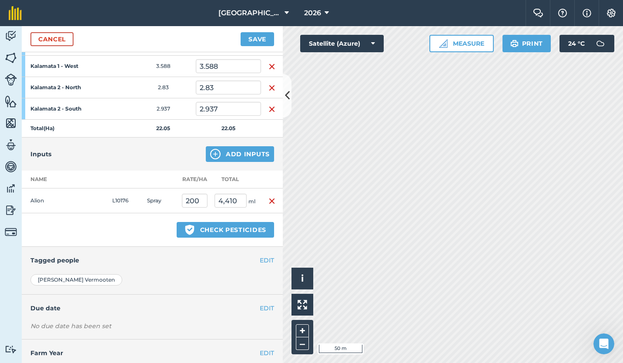
scroll to position [247, 0]
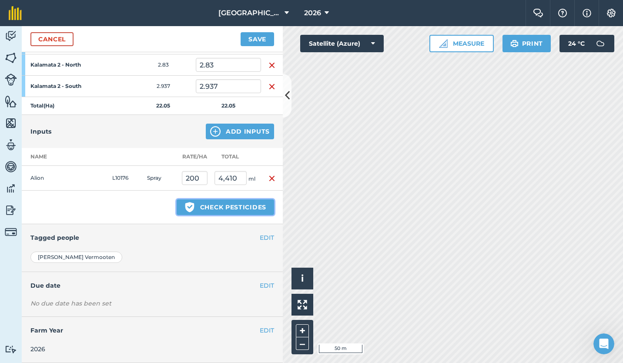
click at [225, 204] on button "Green shield with white tick Check pesticides" at bounding box center [225, 207] width 97 height 16
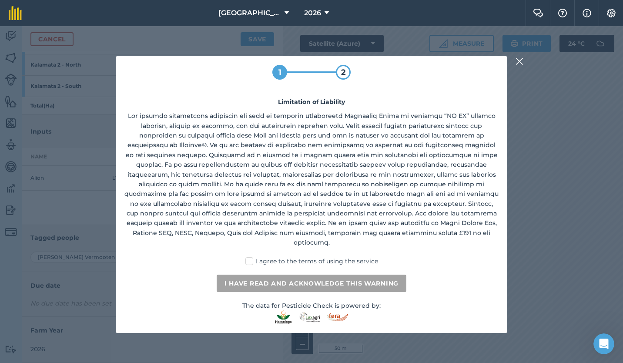
click at [250, 257] on label "I agree to the terms of using the service" at bounding box center [311, 261] width 133 height 9
click at [311, 257] on input "I agree to the terms of using the service" at bounding box center [314, 260] width 6 height 6
checkbox input "true"
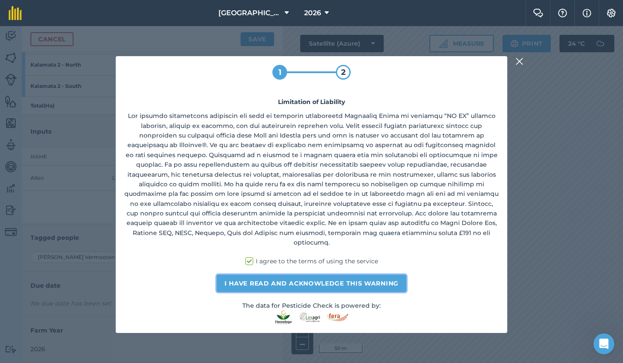
click at [295, 278] on button "I have read and acknowledge this warning" at bounding box center [312, 282] width 190 height 17
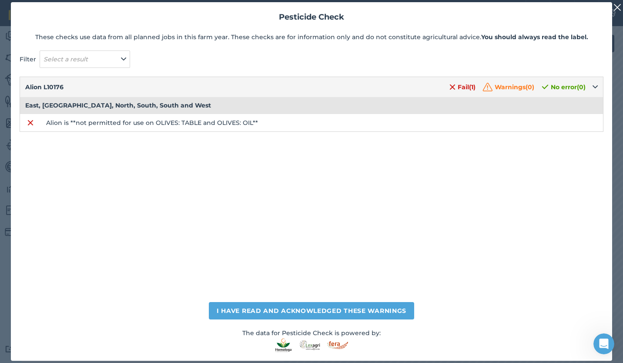
click at [616, 6] on img at bounding box center [617, 7] width 8 height 10
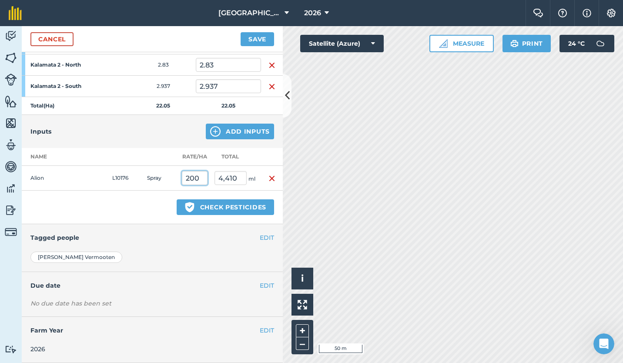
click at [189, 179] on input "200" at bounding box center [195, 178] width 26 height 14
type input "100"
type input "2,205"
click at [150, 202] on div "Green shield with white tick Check pesticides" at bounding box center [152, 207] width 261 height 33
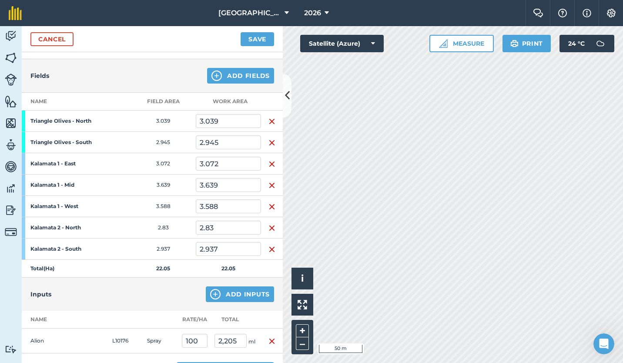
scroll to position [0, 0]
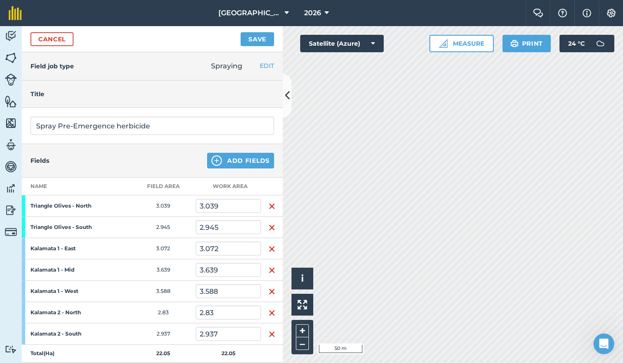
click at [67, 87] on div "Title" at bounding box center [152, 93] width 261 height 27
click at [35, 94] on h4 "Title" at bounding box center [152, 94] width 244 height 10
click at [40, 94] on h4 "Title" at bounding box center [152, 94] width 244 height 10
click at [65, 91] on h4 "Title" at bounding box center [152, 94] width 244 height 10
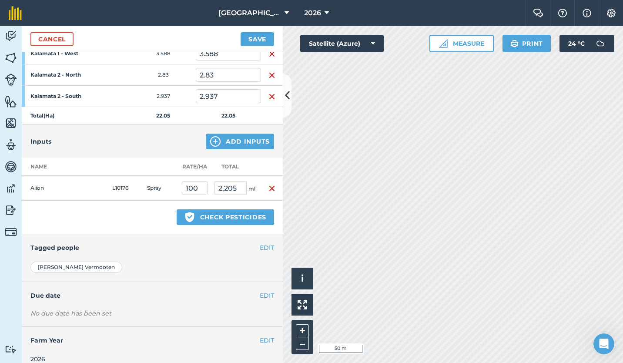
scroll to position [247, 0]
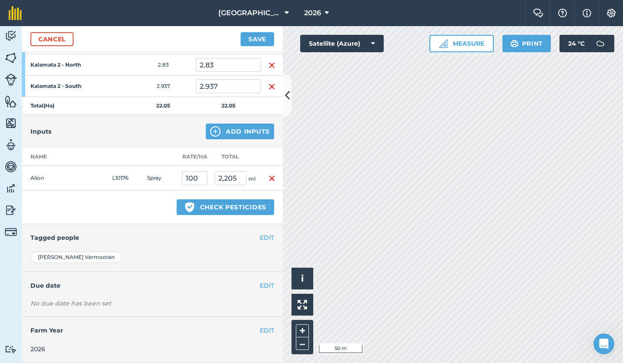
click at [62, 295] on div "EDIT Due date" at bounding box center [152, 285] width 261 height 27
click at [262, 286] on button "EDIT" at bounding box center [267, 286] width 14 height 10
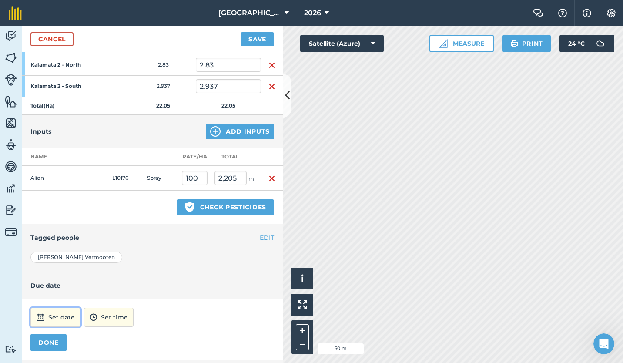
click at [50, 318] on button "Set date" at bounding box center [55, 317] width 50 height 19
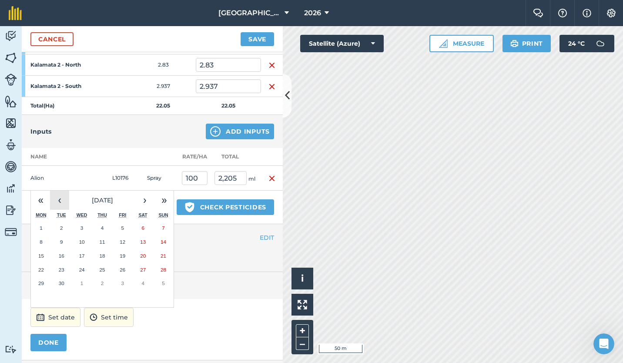
click at [60, 199] on button "‹" at bounding box center [59, 200] width 19 height 19
click at [123, 271] on abbr "20" at bounding box center [123, 270] width 6 height 6
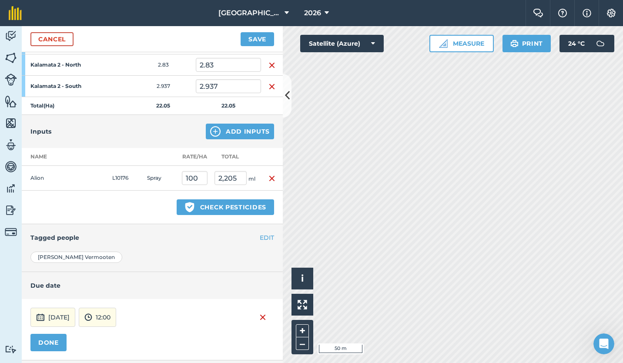
scroll to position [291, 0]
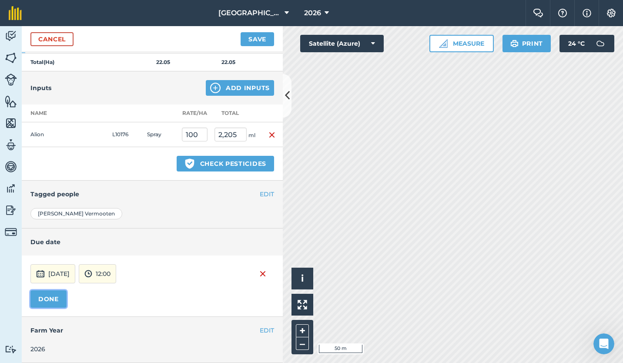
click at [47, 298] on button "DONE" at bounding box center [48, 298] width 36 height 17
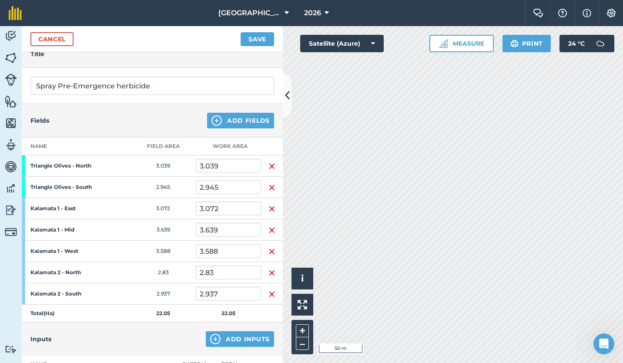
scroll to position [0, 0]
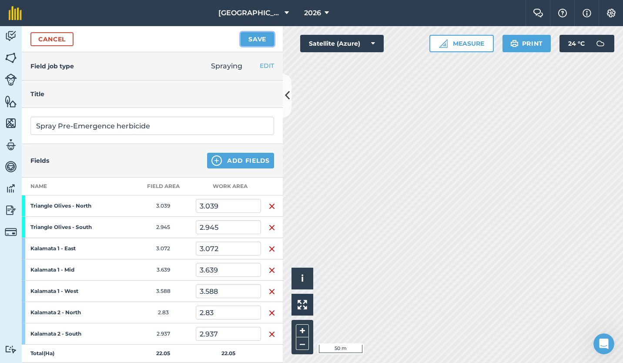
click at [257, 37] on button "Save" at bounding box center [257, 39] width 33 height 14
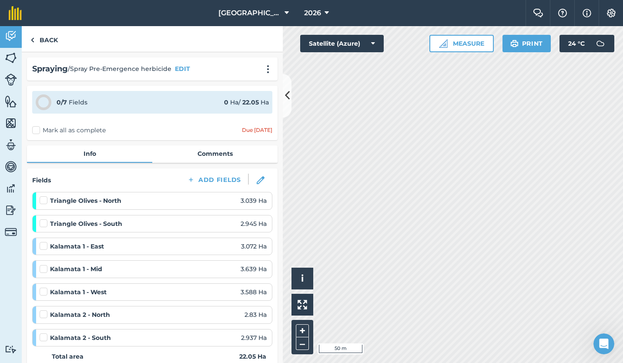
click at [37, 129] on label "Mark all as complete" at bounding box center [69, 130] width 74 height 9
click at [37, 129] on input "Mark all as complete" at bounding box center [35, 129] width 6 height 6
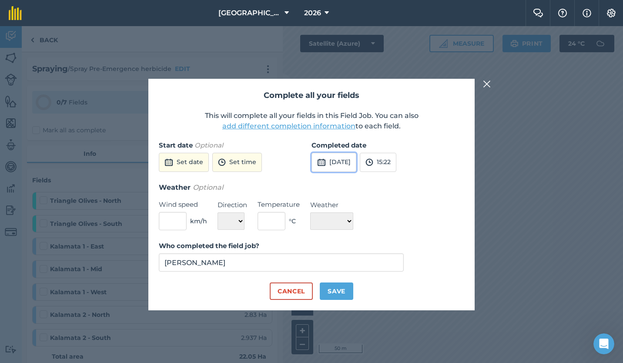
click at [324, 161] on img at bounding box center [321, 162] width 9 height 10
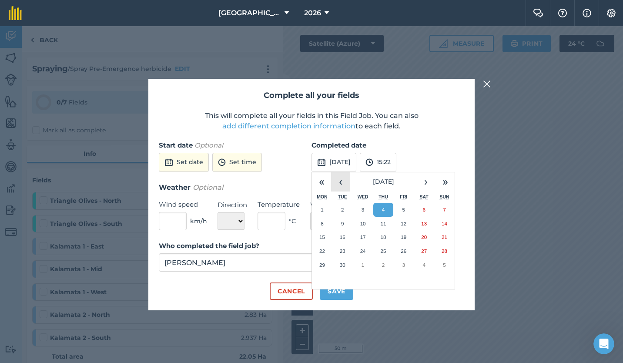
click at [339, 180] on button "‹" at bounding box center [340, 181] width 19 height 19
click at [404, 249] on abbr "20" at bounding box center [404, 251] width 6 height 6
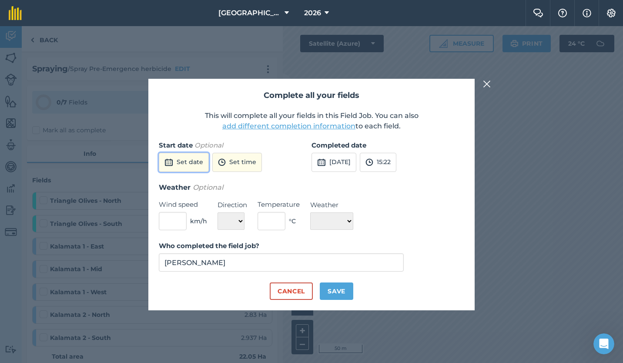
click at [183, 163] on button "Set date" at bounding box center [184, 162] width 50 height 19
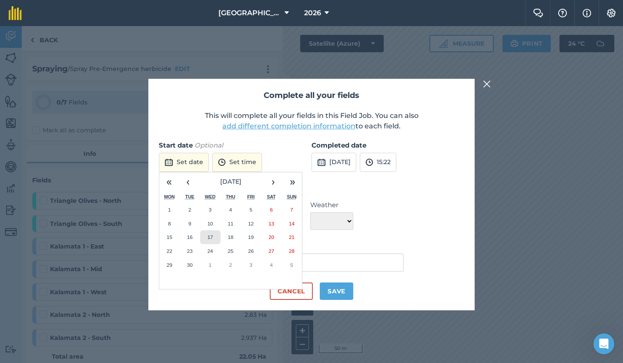
click at [211, 236] on abbr "17" at bounding box center [210, 237] width 6 height 6
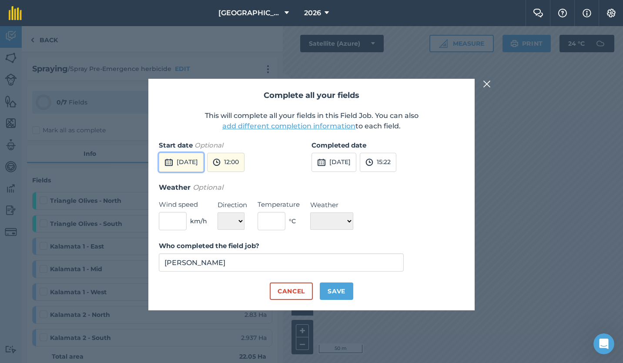
click at [199, 156] on button "[DATE]" at bounding box center [181, 162] width 45 height 19
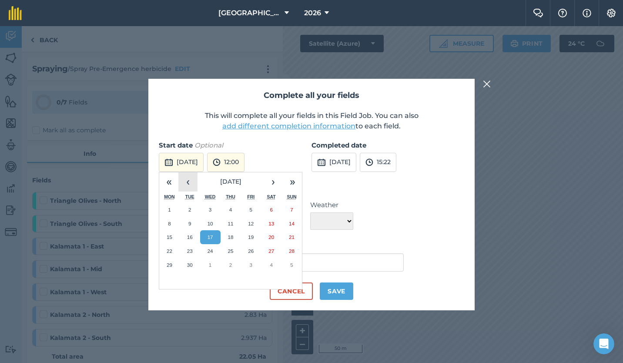
click at [189, 183] on button "‹" at bounding box center [187, 181] width 19 height 19
click at [190, 250] on abbr "17" at bounding box center [190, 251] width 6 height 6
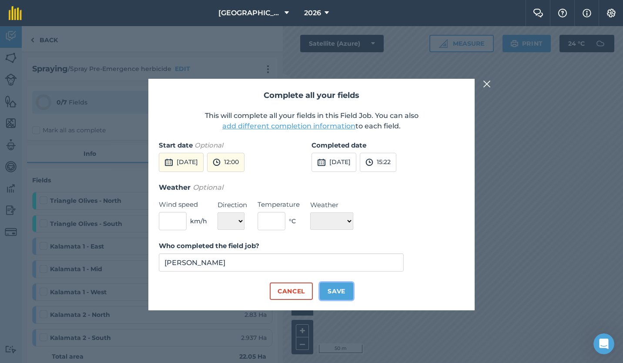
click at [338, 290] on button "Save" at bounding box center [336, 290] width 33 height 17
checkbox input "true"
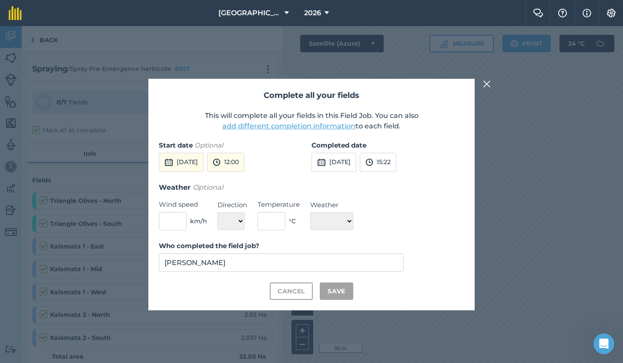
checkbox input "true"
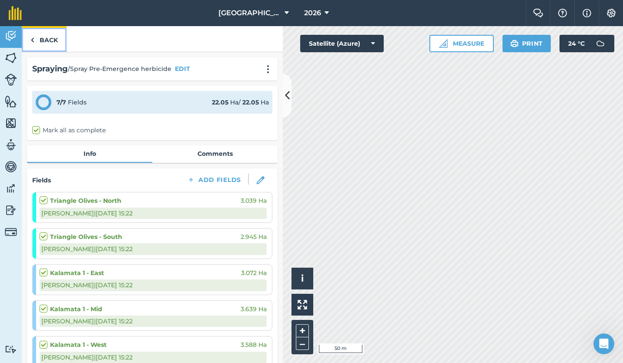
click at [44, 41] on link "Back" at bounding box center [44, 39] width 45 height 26
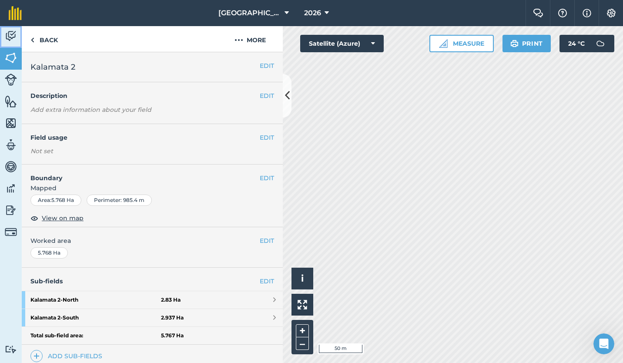
click at [12, 33] on img at bounding box center [11, 36] width 12 height 13
